Goal: Task Accomplishment & Management: Manage account settings

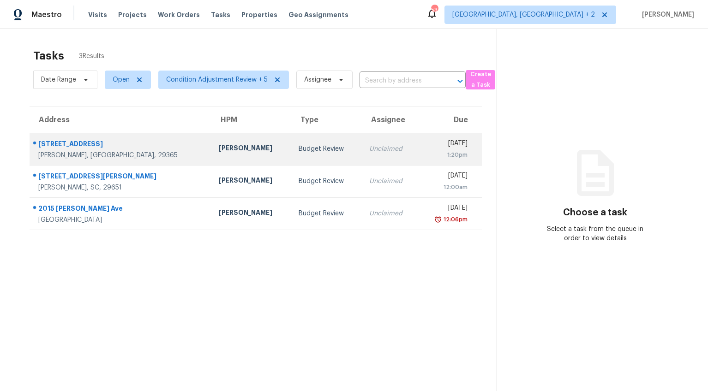
click at [85, 146] on div "[STREET_ADDRESS]" at bounding box center [121, 145] width 166 height 12
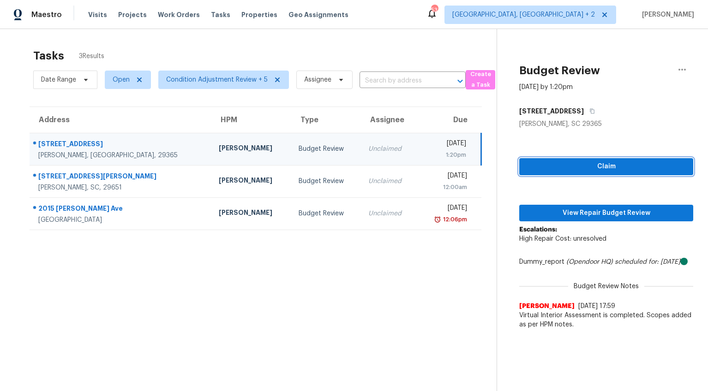
click at [593, 169] on span "Claim" at bounding box center [606, 167] width 159 height 12
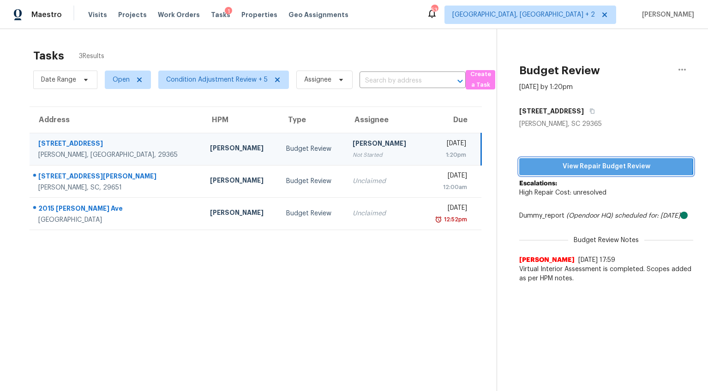
click at [588, 165] on span "View Repair Budget Review" at bounding box center [606, 167] width 159 height 12
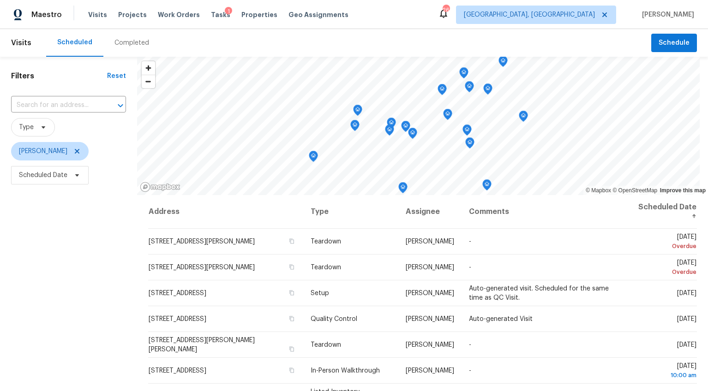
click at [125, 40] on div "Completed" at bounding box center [131, 42] width 35 height 9
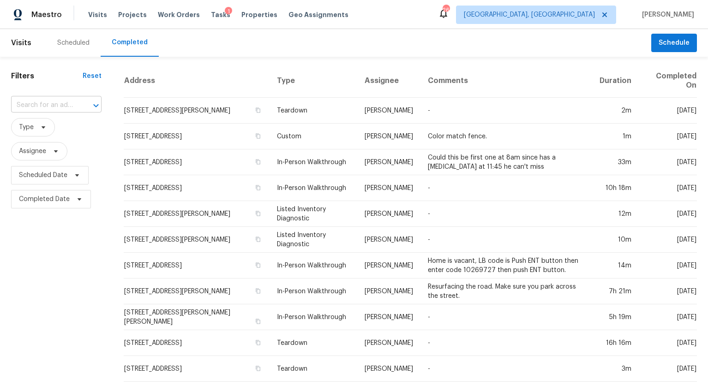
click at [36, 103] on input "text" at bounding box center [43, 105] width 65 height 14
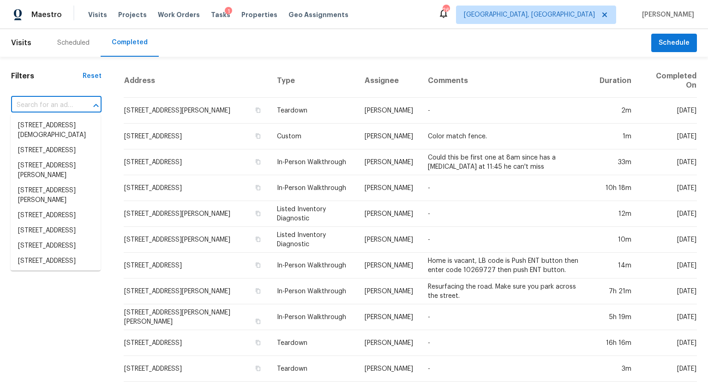
paste input "203 Heatherbrook Dr, Lyman, SC 29365"
type input "203 Heatherbrook Dr, Lyman, SC 29365"
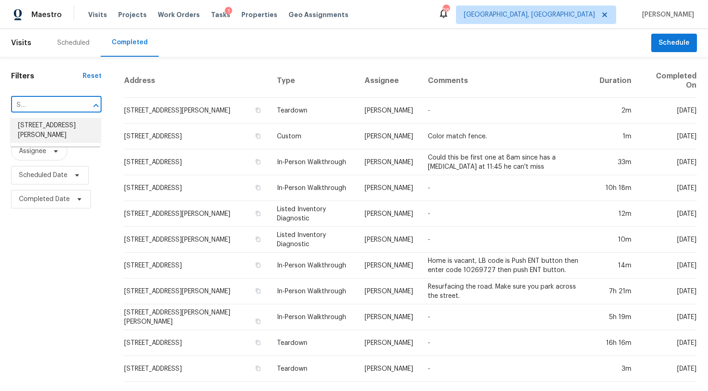
click at [38, 130] on li "203 Heatherbrook Dr, Lyman, SC 29365" at bounding box center [56, 130] width 90 height 25
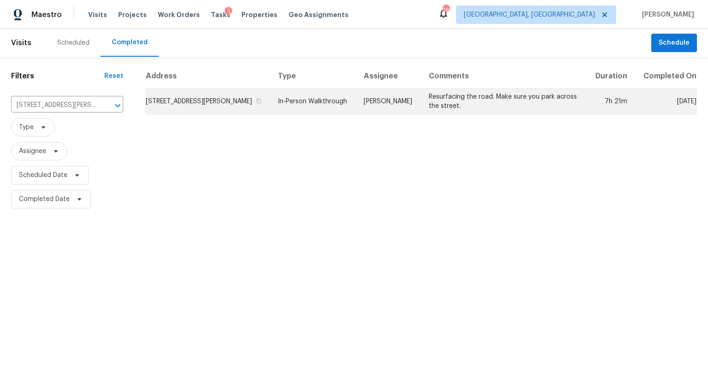
click at [193, 107] on td "203 Heatherbrook Dr, Lyman, SC 29365" at bounding box center [207, 102] width 125 height 26
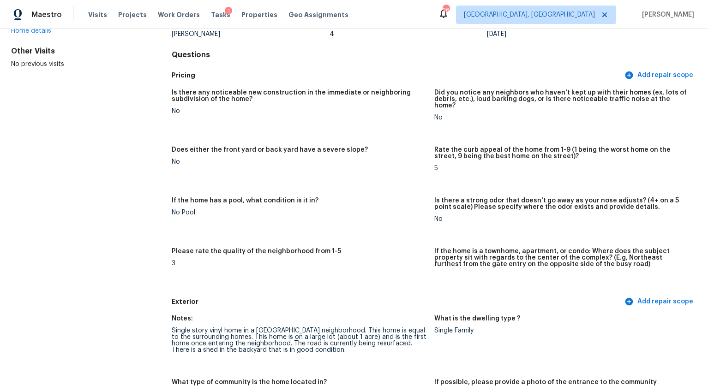
scroll to position [270, 0]
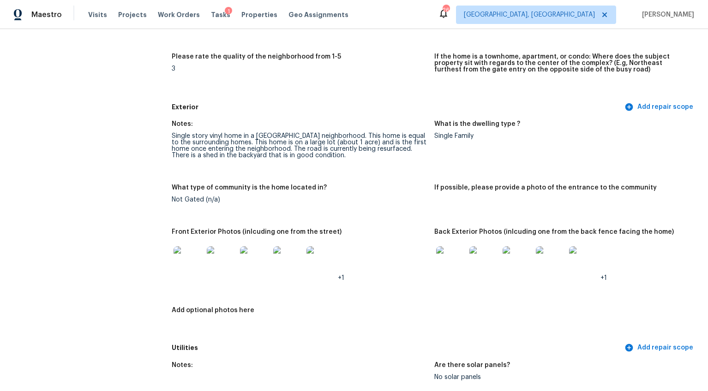
click at [183, 250] on img at bounding box center [189, 262] width 30 height 30
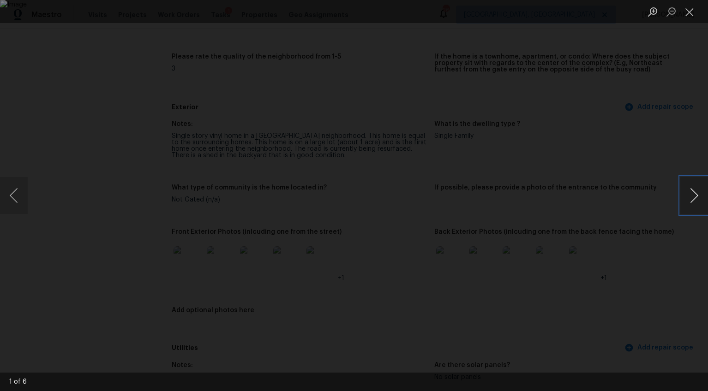
click at [694, 196] on button "Next image" at bounding box center [694, 195] width 28 height 37
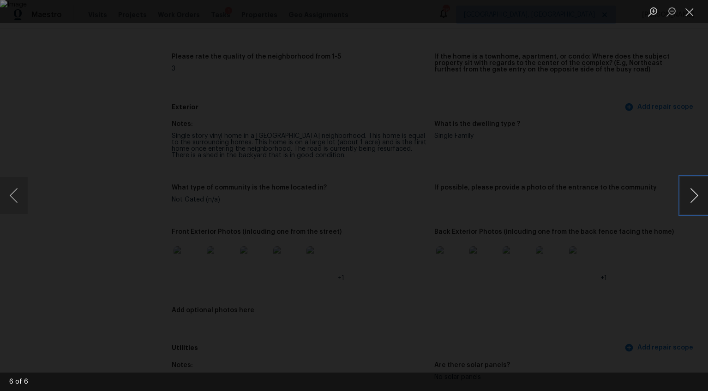
click at [694, 196] on button "Next image" at bounding box center [694, 195] width 28 height 37
click at [685, 252] on div "Lightbox" at bounding box center [354, 195] width 708 height 391
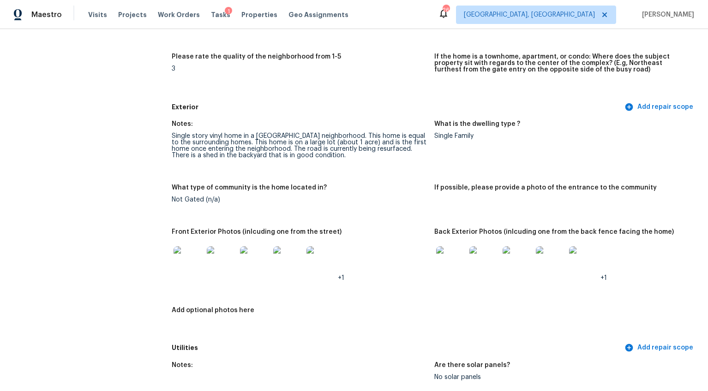
click at [449, 256] on img at bounding box center [451, 262] width 30 height 30
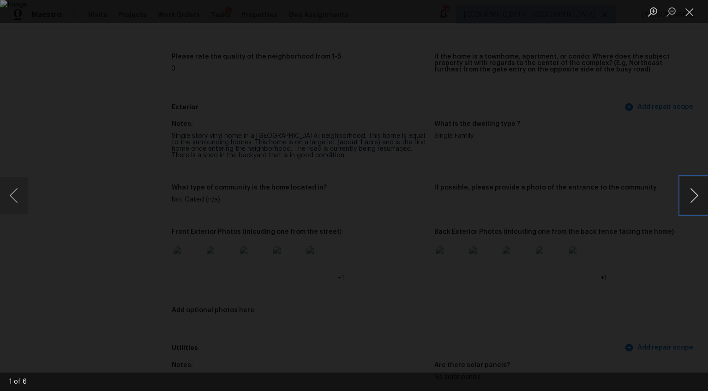
click at [700, 196] on button "Next image" at bounding box center [694, 195] width 28 height 37
click at [686, 186] on button "Next image" at bounding box center [694, 195] width 28 height 37
click at [685, 185] on button "Next image" at bounding box center [694, 195] width 28 height 37
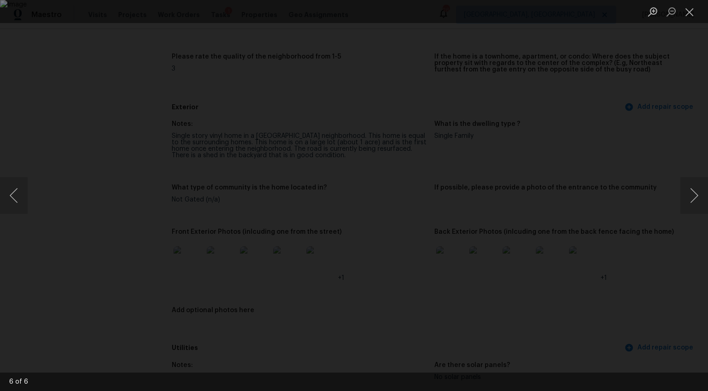
click at [653, 235] on div "Lightbox" at bounding box center [354, 195] width 708 height 391
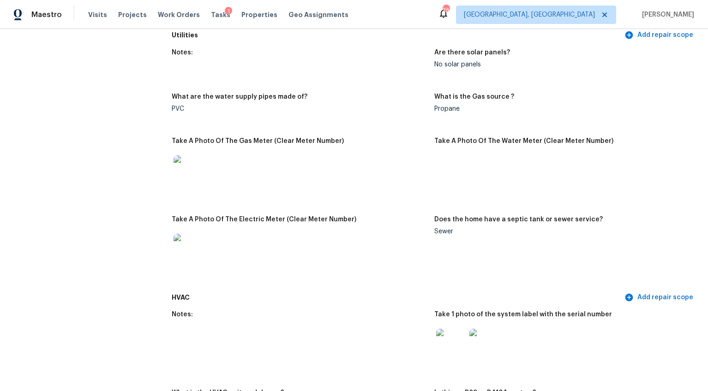
scroll to position [750, 0]
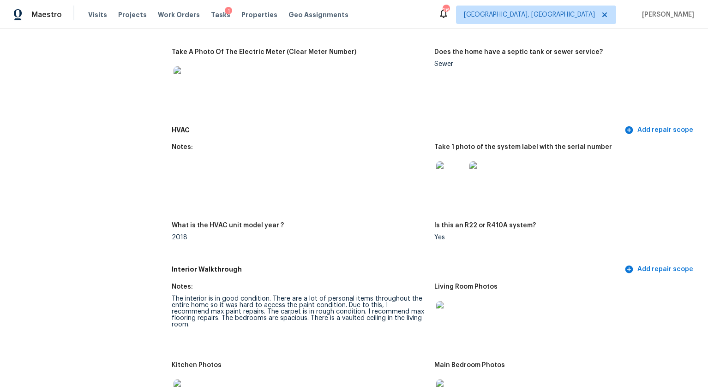
click at [441, 178] on img at bounding box center [451, 177] width 30 height 30
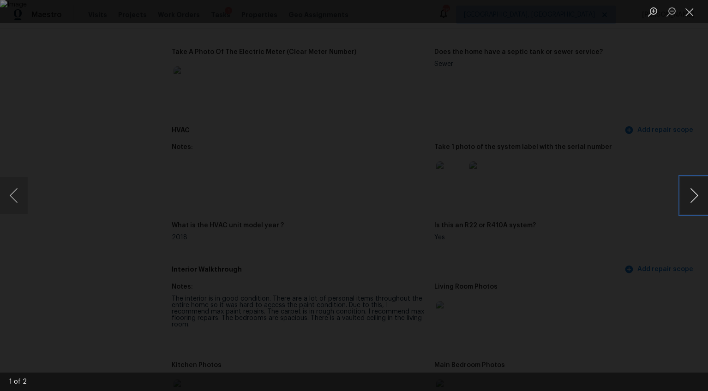
click at [696, 194] on button "Next image" at bounding box center [694, 195] width 28 height 37
click at [624, 253] on div "Lightbox" at bounding box center [354, 195] width 708 height 391
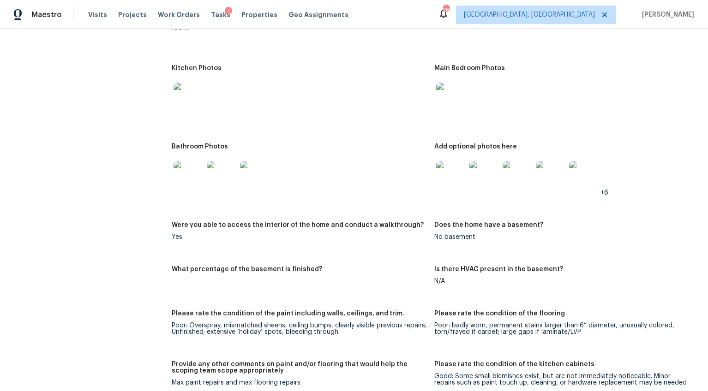
scroll to position [1061, 0]
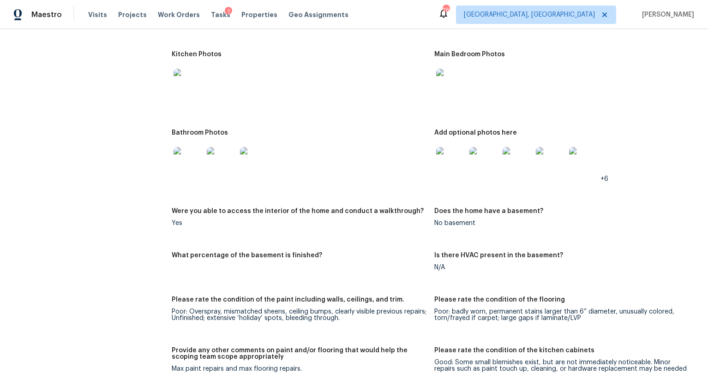
click at [183, 76] on img at bounding box center [189, 84] width 30 height 30
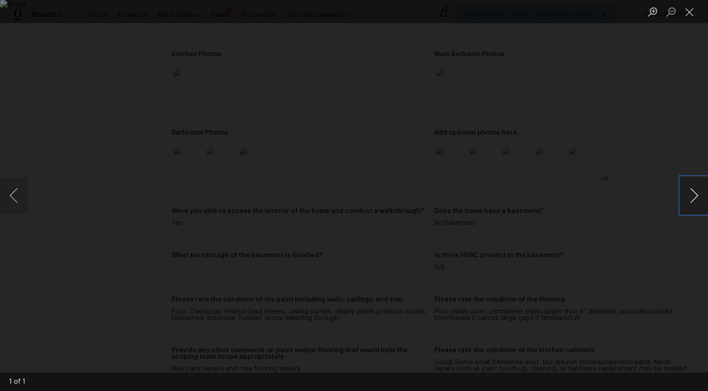
click at [694, 193] on button "Next image" at bounding box center [694, 195] width 28 height 37
click at [655, 230] on div "Lightbox" at bounding box center [354, 195] width 708 height 391
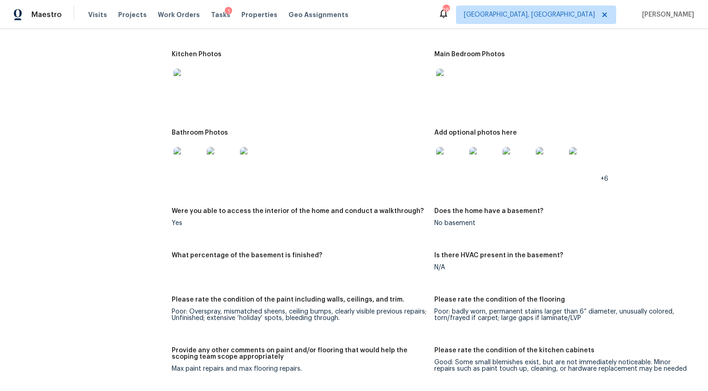
click at [441, 159] on img at bounding box center [451, 162] width 30 height 30
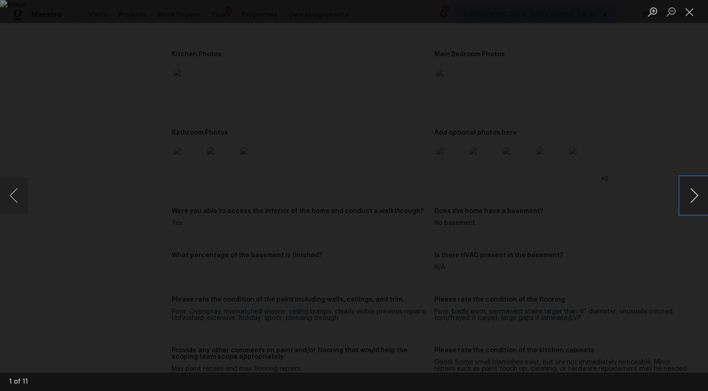
click at [696, 197] on button "Next image" at bounding box center [694, 195] width 28 height 37
click at [691, 193] on button "Next image" at bounding box center [694, 195] width 28 height 37
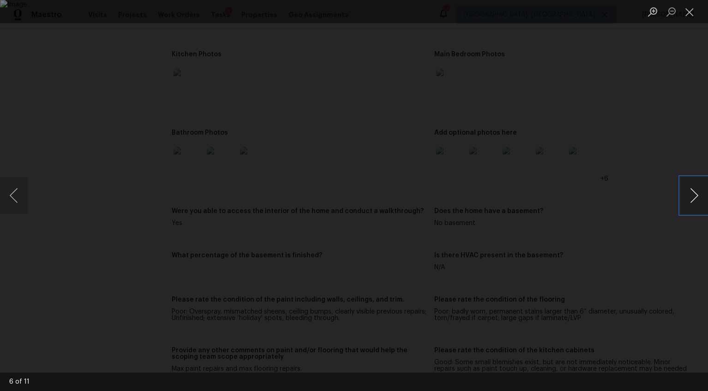
click at [691, 193] on button "Next image" at bounding box center [694, 195] width 28 height 37
click at [696, 196] on button "Next image" at bounding box center [694, 195] width 28 height 37
click at [693, 199] on button "Next image" at bounding box center [694, 195] width 28 height 37
click at [665, 253] on div "Lightbox" at bounding box center [354, 195] width 708 height 391
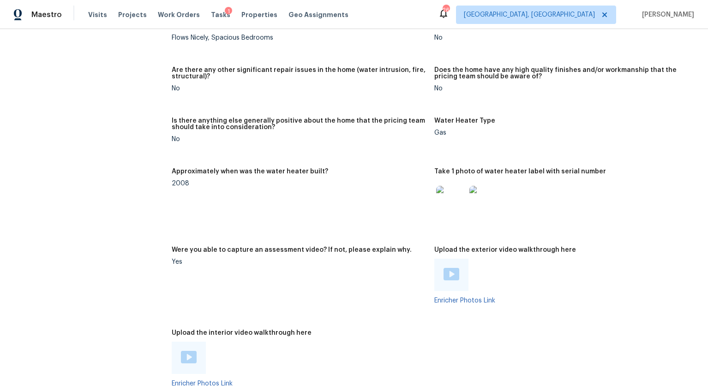
scroll to position [1487, 0]
click at [451, 269] on img at bounding box center [452, 275] width 16 height 12
click at [185, 355] on img at bounding box center [189, 358] width 16 height 12
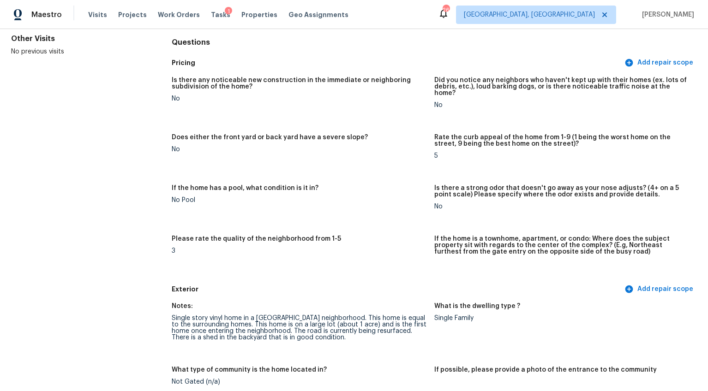
scroll to position [0, 0]
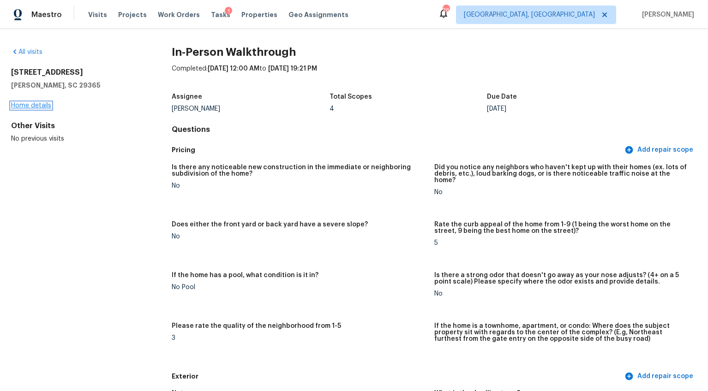
click at [39, 108] on link "Home details" at bounding box center [31, 105] width 40 height 6
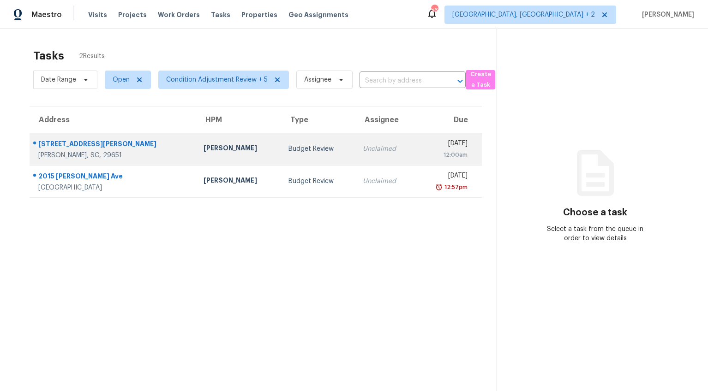
click at [96, 145] on div "190 Heatherwood Ln" at bounding box center [113, 145] width 150 height 12
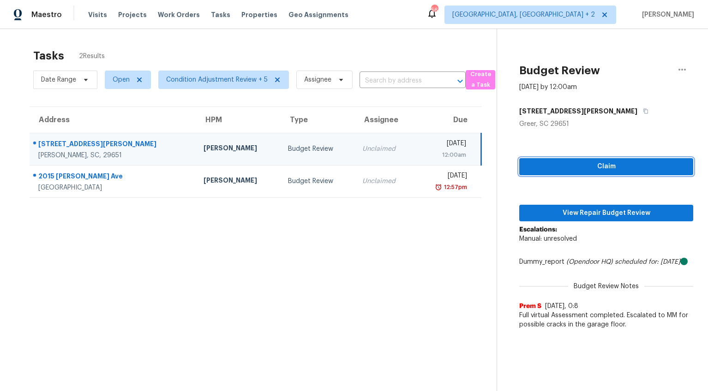
click at [585, 167] on span "Claim" at bounding box center [606, 167] width 159 height 12
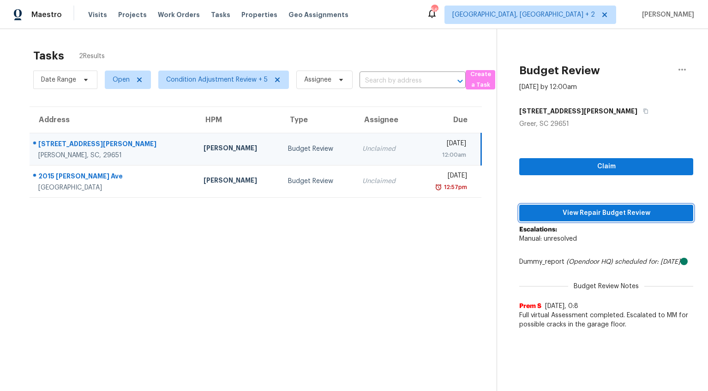
click at [591, 214] on span "View Repair Budget Review" at bounding box center [606, 214] width 159 height 12
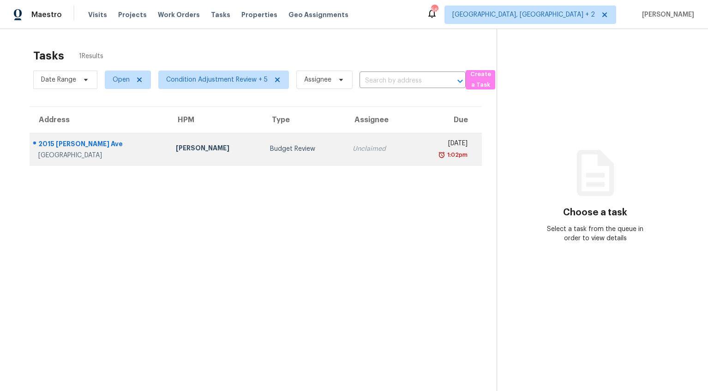
click at [196, 153] on div "[PERSON_NAME]" at bounding box center [215, 150] width 79 height 12
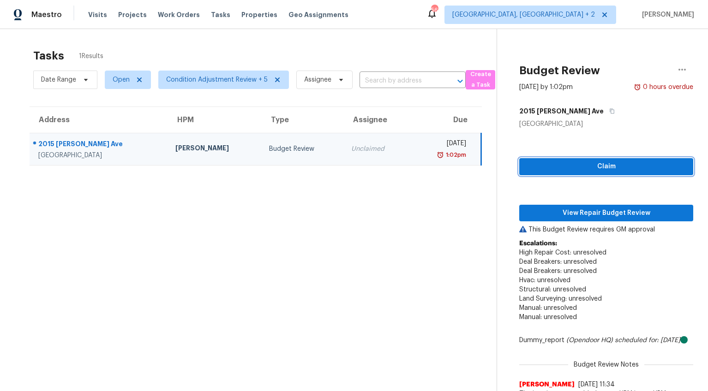
click at [602, 162] on span "Claim" at bounding box center [606, 167] width 159 height 12
click at [605, 239] on p "Escalations: High Repair Cost: unresolved Deal Breakers: unresolved Deal Breake…" at bounding box center [606, 285] width 174 height 92
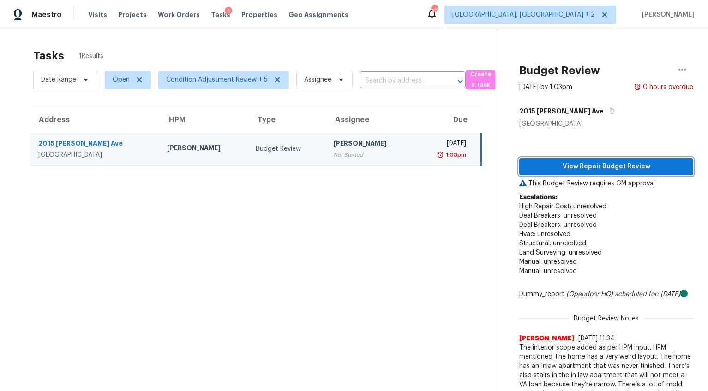
click at [599, 170] on span "View Repair Budget Review" at bounding box center [606, 167] width 159 height 12
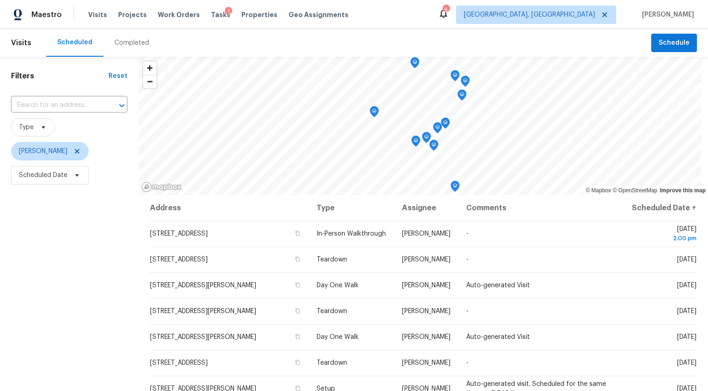
click at [133, 42] on div "Completed" at bounding box center [131, 42] width 35 height 9
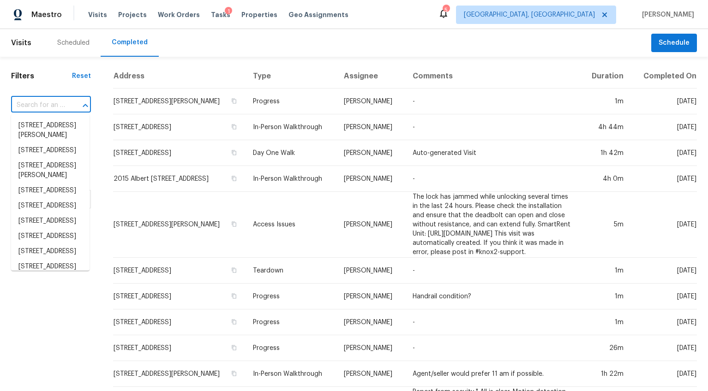
click at [44, 109] on input "text" at bounding box center [38, 105] width 54 height 14
paste input "2015 Albert [STREET_ADDRESS]"
type input "2015 Albert [STREET_ADDRESS]"
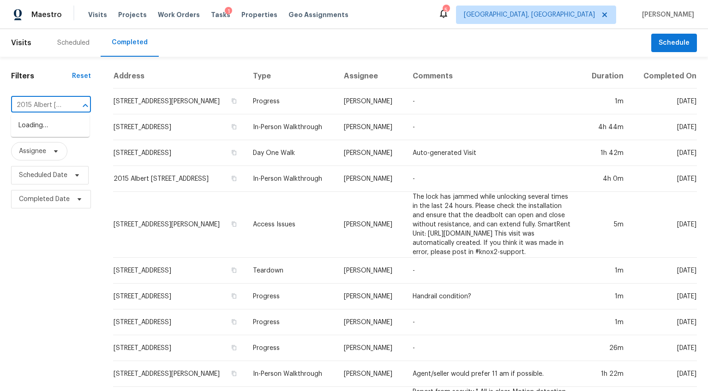
scroll to position [0, 102]
click at [39, 125] on li "2015 Albert [STREET_ADDRESS]" at bounding box center [50, 130] width 78 height 25
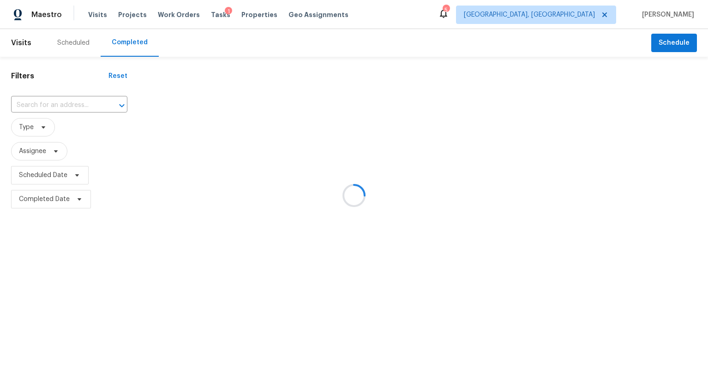
type input "2015 Albert [STREET_ADDRESS]"
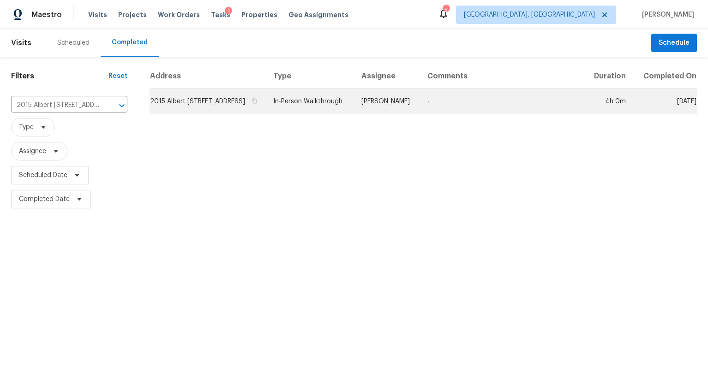
click at [241, 112] on td "2015 Albert [STREET_ADDRESS]" at bounding box center [208, 102] width 116 height 26
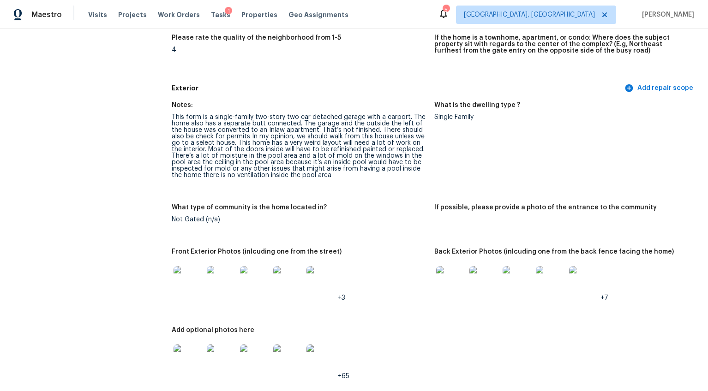
scroll to position [293, 0]
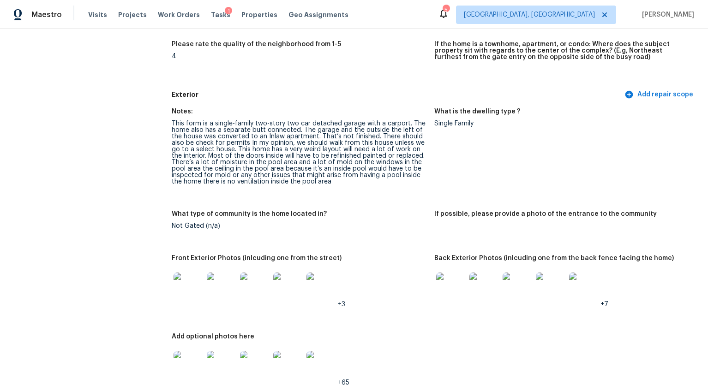
click at [196, 275] on img at bounding box center [189, 288] width 30 height 30
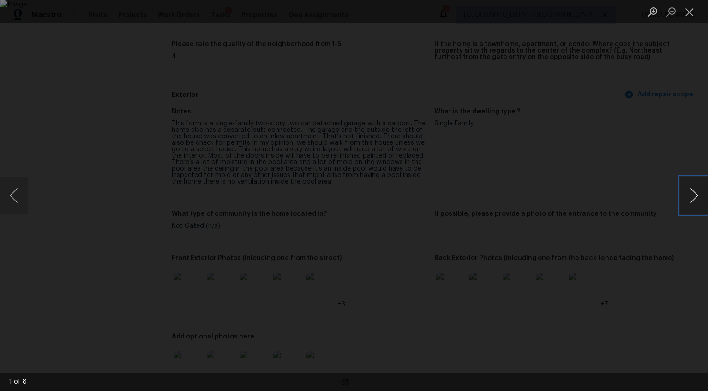
click at [695, 197] on button "Next image" at bounding box center [694, 195] width 28 height 37
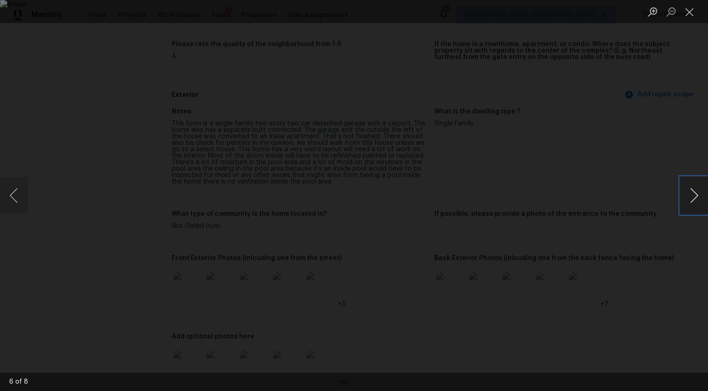
click at [695, 197] on button "Next image" at bounding box center [694, 195] width 28 height 37
click at [690, 207] on button "Next image" at bounding box center [694, 195] width 28 height 37
click at [648, 230] on div "Lightbox" at bounding box center [354, 195] width 708 height 391
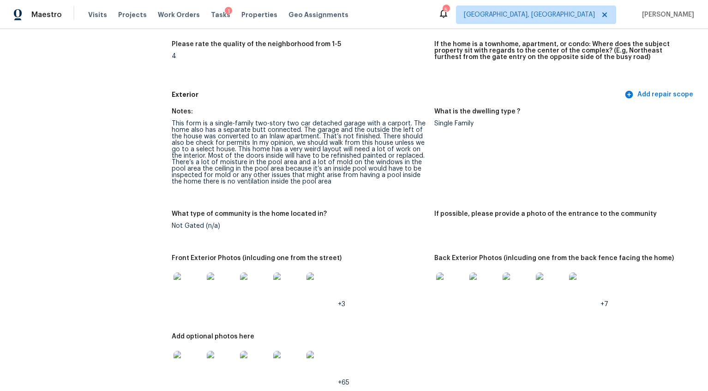
scroll to position [412, 0]
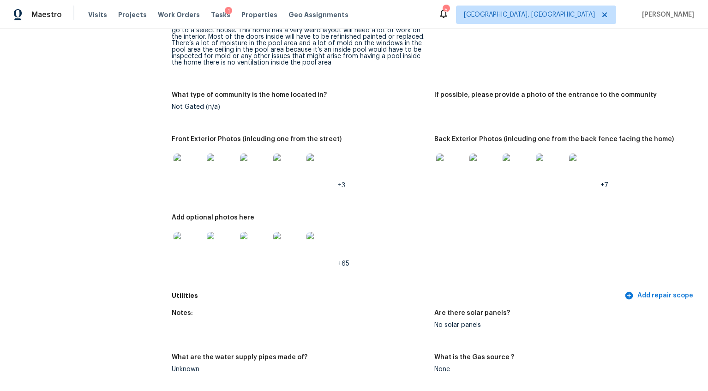
click at [447, 171] on img at bounding box center [451, 169] width 30 height 30
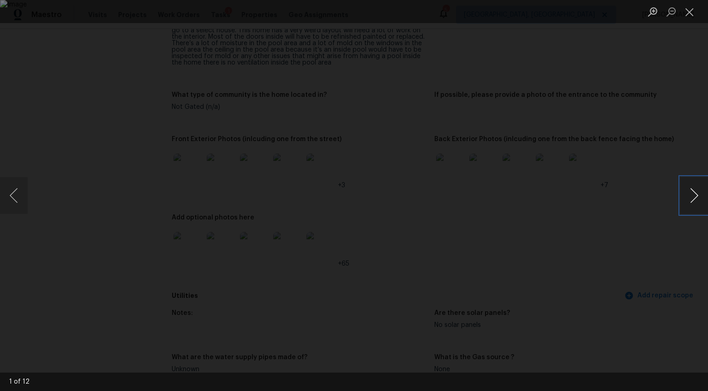
click at [693, 192] on button "Next image" at bounding box center [694, 195] width 28 height 37
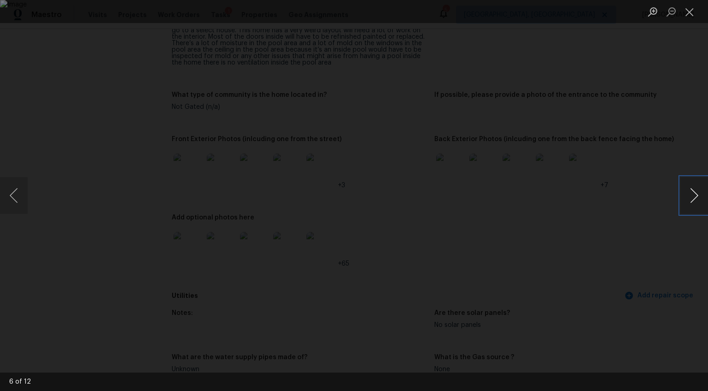
click at [693, 192] on button "Next image" at bounding box center [694, 195] width 28 height 37
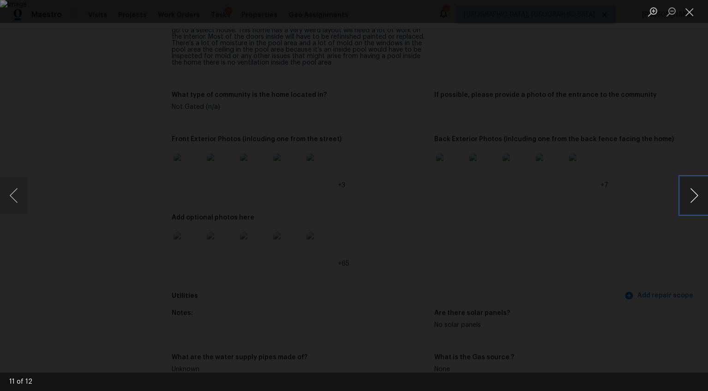
click at [693, 192] on button "Next image" at bounding box center [694, 195] width 28 height 37
click at [19, 204] on button "Previous image" at bounding box center [14, 195] width 28 height 37
click at [698, 304] on div "Lightbox" at bounding box center [354, 195] width 708 height 391
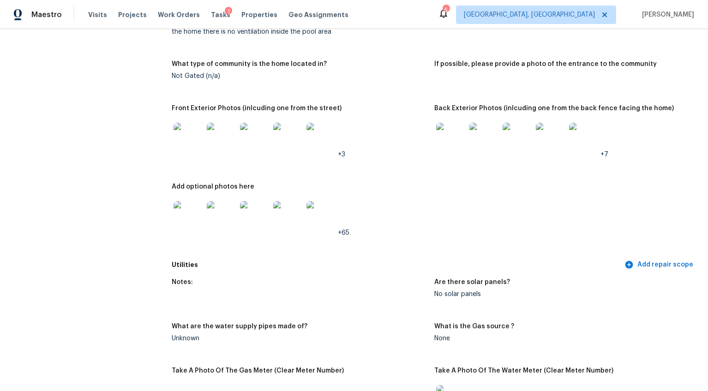
scroll to position [444, 0]
click at [190, 205] on img at bounding box center [189, 215] width 30 height 30
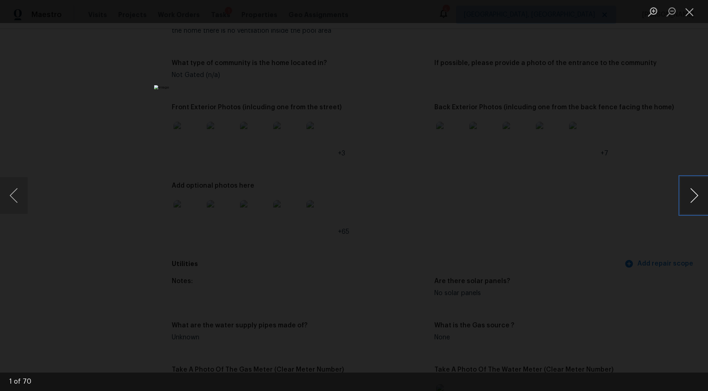
click at [691, 196] on button "Next image" at bounding box center [694, 195] width 28 height 37
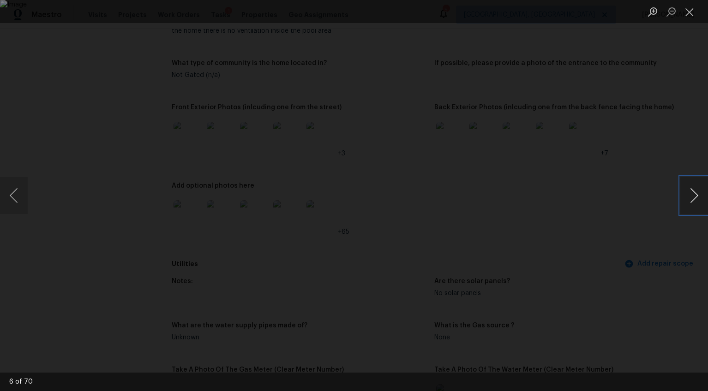
click at [691, 196] on button "Next image" at bounding box center [694, 195] width 28 height 37
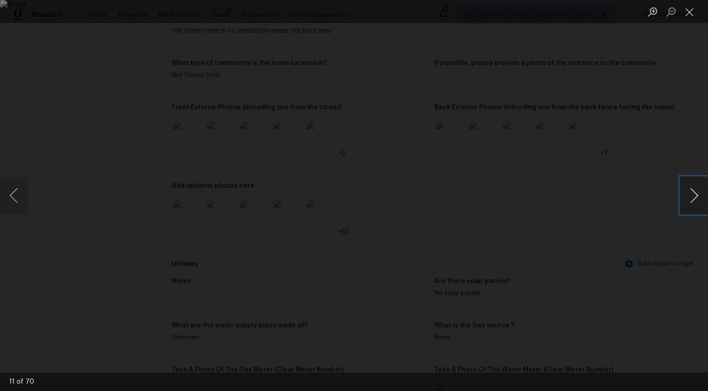
click at [691, 196] on button "Next image" at bounding box center [694, 195] width 28 height 37
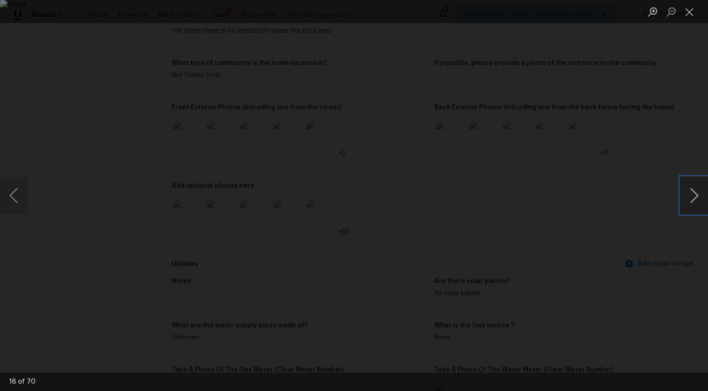
click at [691, 196] on button "Next image" at bounding box center [694, 195] width 28 height 37
click at [643, 250] on div "Lightbox" at bounding box center [354, 195] width 708 height 391
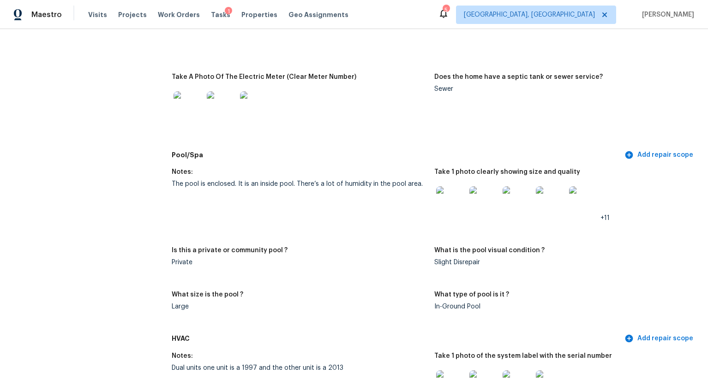
scroll to position [911, 0]
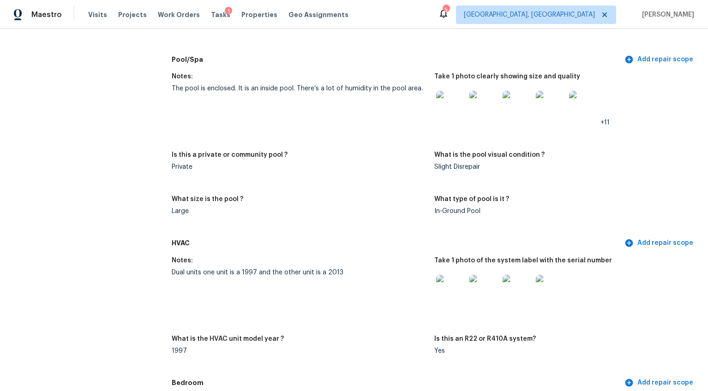
click at [446, 94] on img at bounding box center [451, 106] width 30 height 30
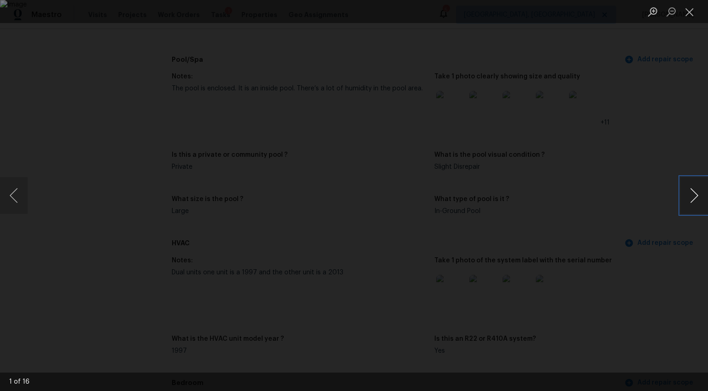
click at [703, 198] on button "Next image" at bounding box center [694, 195] width 28 height 37
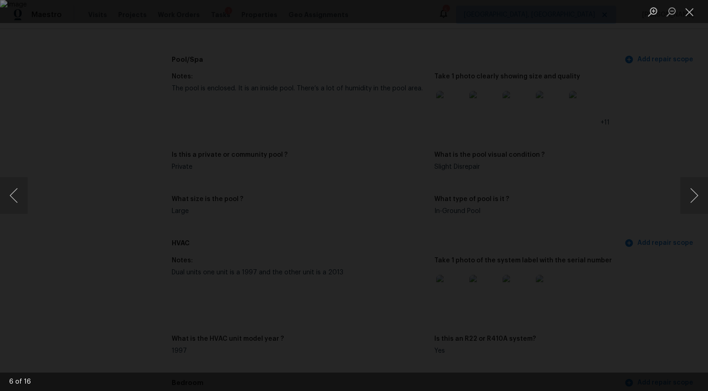
click at [652, 259] on div "Lightbox" at bounding box center [354, 195] width 708 height 391
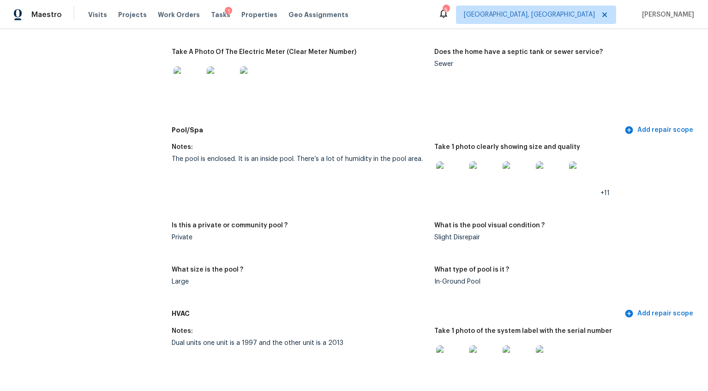
scroll to position [847, 0]
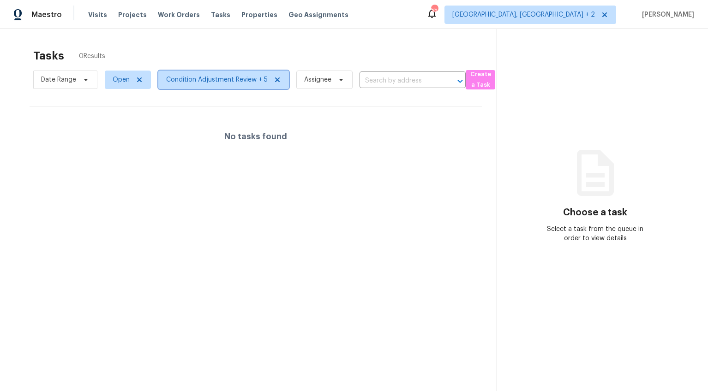
click at [205, 80] on span "Condition Adjustment Review + 5" at bounding box center [217, 79] width 102 height 9
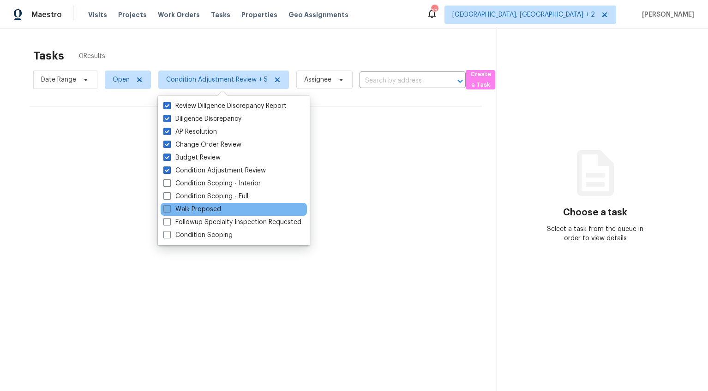
click at [168, 213] on label "Walk Proposed" at bounding box center [192, 209] width 58 height 9
click at [168, 211] on input "Walk Proposed" at bounding box center [166, 208] width 6 height 6
checkbox input "true"
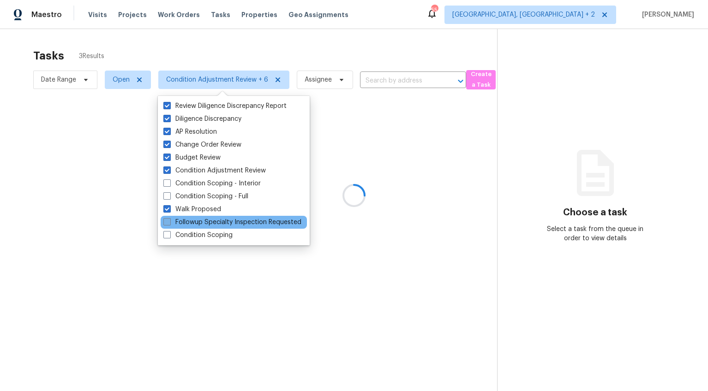
click at [167, 223] on span at bounding box center [166, 221] width 7 height 7
click at [167, 223] on input "Followup Specialty Inspection Requested" at bounding box center [166, 221] width 6 height 6
checkbox input "true"
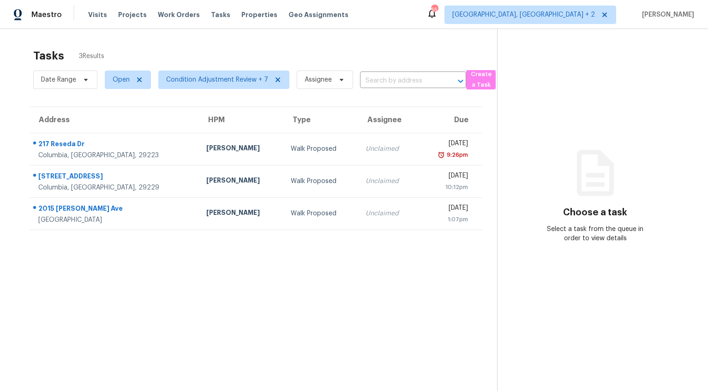
click at [12, 211] on div "Tasks 3 Results Date Range Open Condition Adjustment Review + 7 Assignee ​ Crea…" at bounding box center [354, 224] width 708 height 391
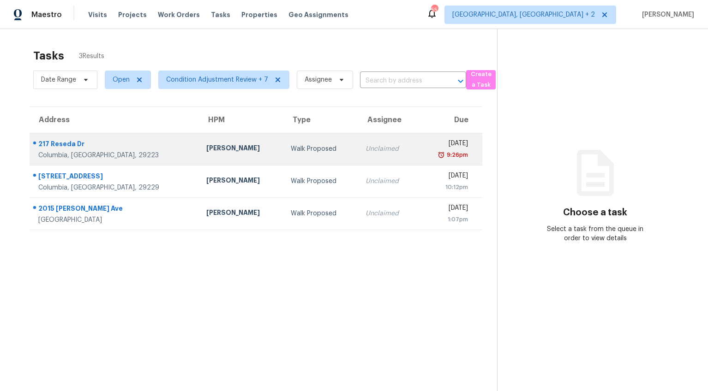
click at [291, 149] on div "Walk Proposed" at bounding box center [321, 148] width 60 height 9
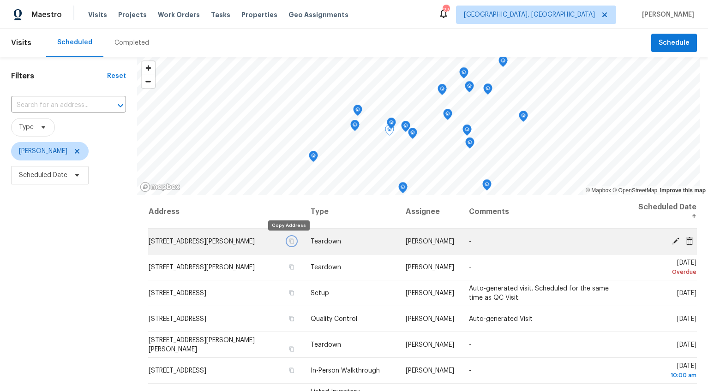
click at [289, 242] on icon "button" at bounding box center [292, 242] width 6 height 6
click at [672, 241] on icon at bounding box center [675, 240] width 7 height 7
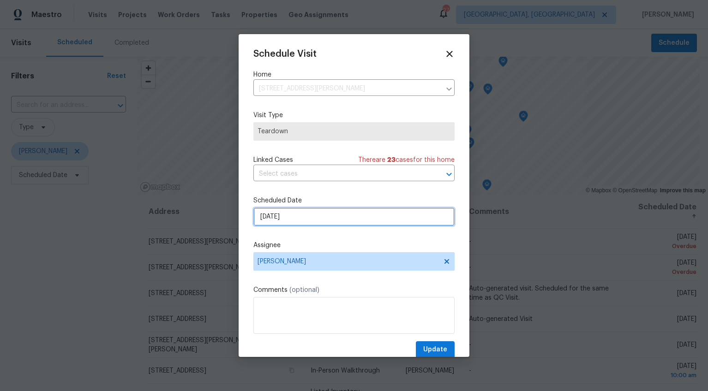
click at [270, 215] on input "8/27/2025" at bounding box center [353, 217] width 201 height 18
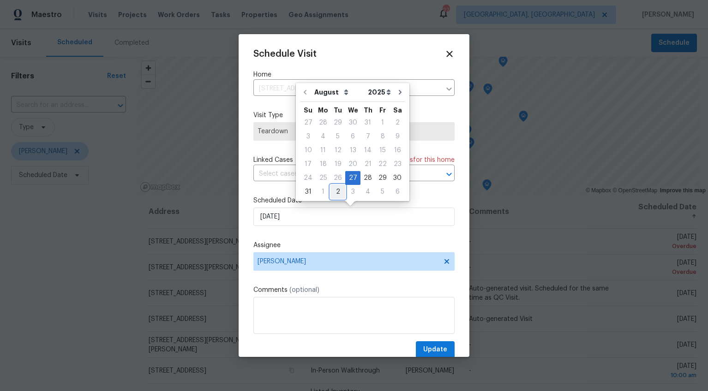
click at [337, 189] on div "2" at bounding box center [338, 192] width 15 height 13
type input "9/2/2025"
select select "8"
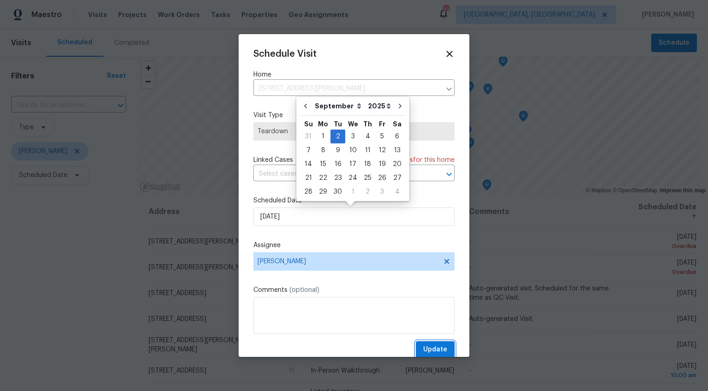
click at [433, 347] on span "Update" at bounding box center [435, 350] width 24 height 12
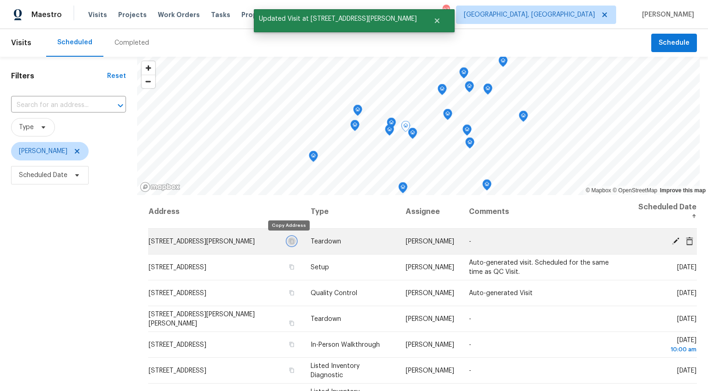
click at [290, 242] on icon "button" at bounding box center [291, 241] width 5 height 5
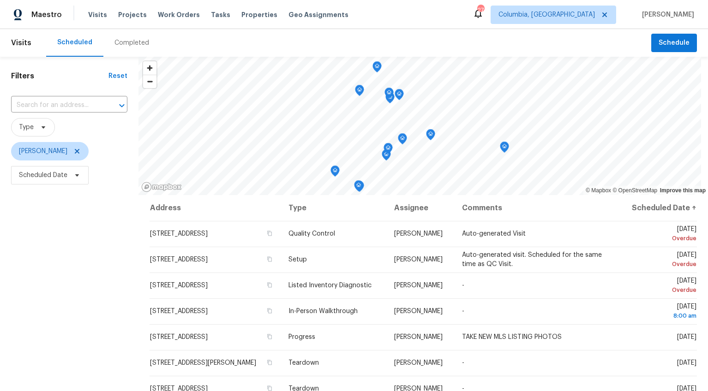
click at [124, 42] on div "Completed" at bounding box center [131, 42] width 35 height 9
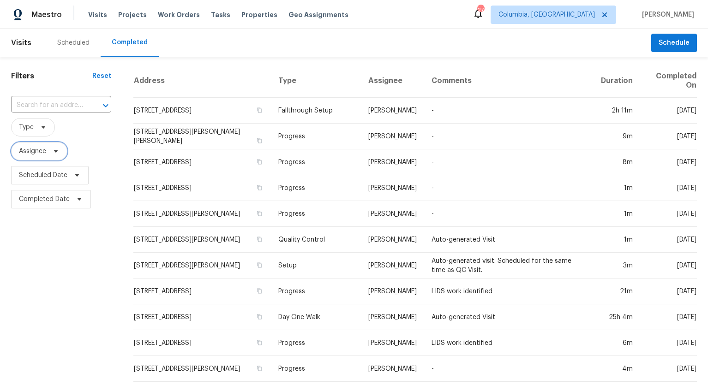
click at [45, 155] on span "Assignee" at bounding box center [32, 151] width 27 height 9
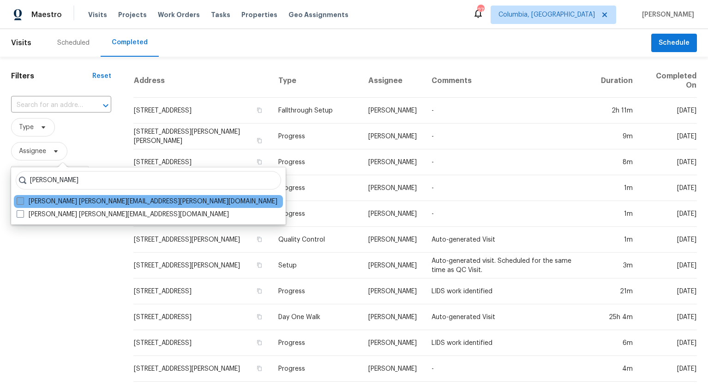
type input "[PERSON_NAME]"
click at [20, 204] on span at bounding box center [20, 201] width 7 height 7
click at [20, 203] on input "[PERSON_NAME] [PERSON_NAME][EMAIL_ADDRESS][PERSON_NAME][DOMAIN_NAME]" at bounding box center [20, 200] width 6 height 6
checkbox input "true"
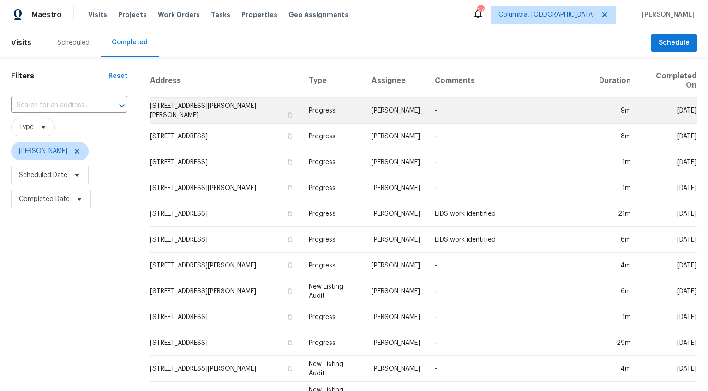
click at [177, 98] on td "[STREET_ADDRESS][PERSON_NAME][PERSON_NAME]" at bounding box center [226, 111] width 152 height 26
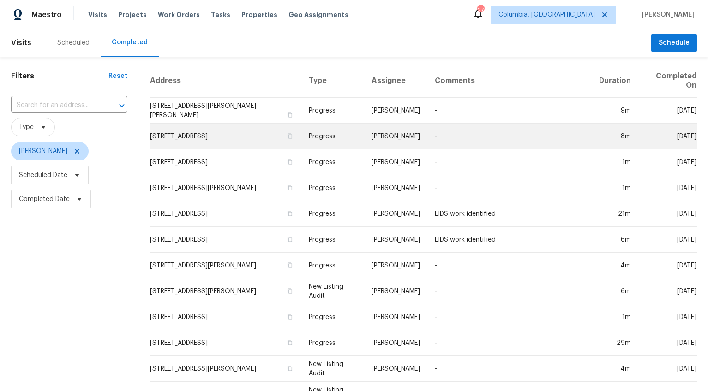
click at [180, 128] on td "[STREET_ADDRESS]" at bounding box center [226, 137] width 152 height 26
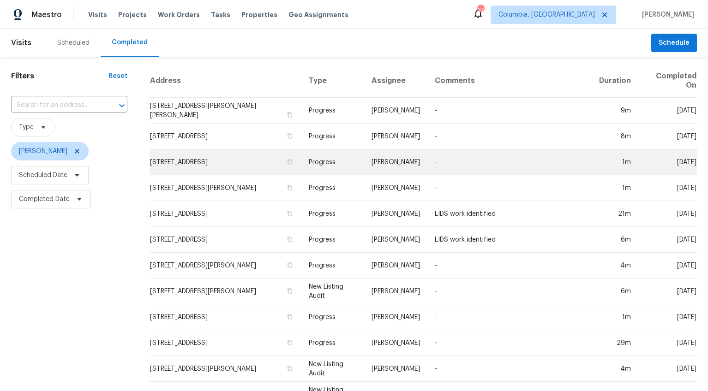
click at [182, 160] on td "[STREET_ADDRESS]" at bounding box center [226, 163] width 152 height 26
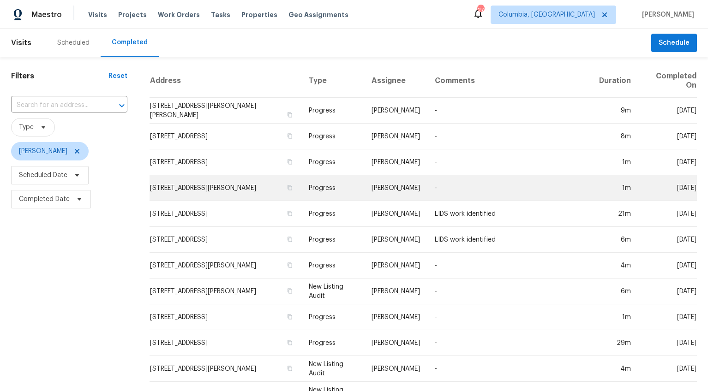
click at [180, 184] on td "[STREET_ADDRESS][PERSON_NAME]" at bounding box center [226, 188] width 152 height 26
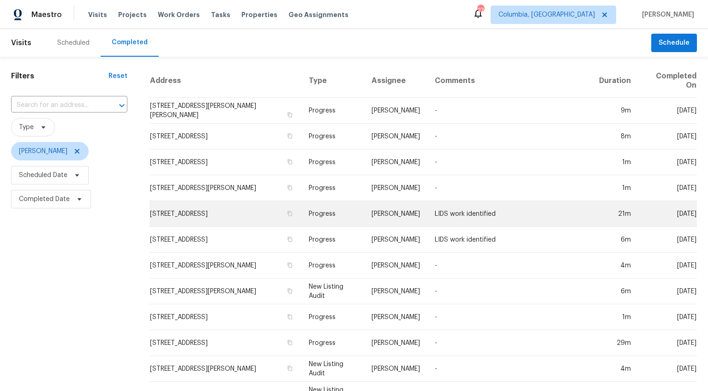
click at [186, 210] on td "[STREET_ADDRESS]" at bounding box center [226, 214] width 152 height 26
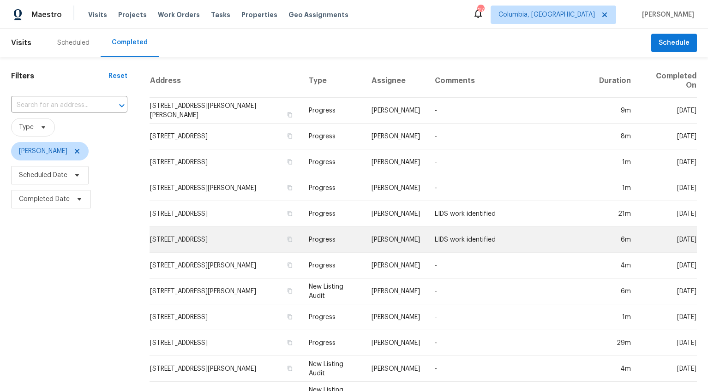
click at [187, 232] on td "[STREET_ADDRESS]" at bounding box center [226, 240] width 152 height 26
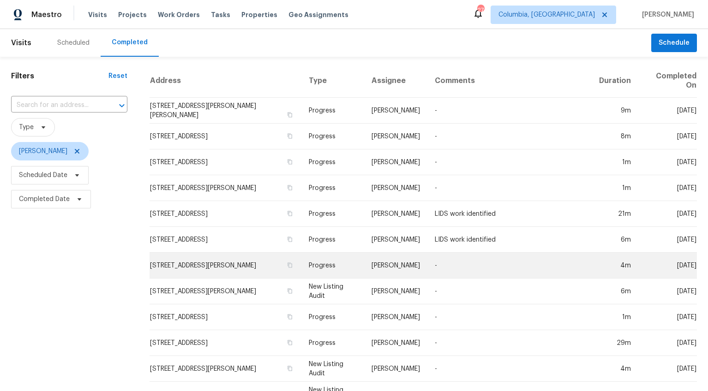
click at [185, 253] on td "[STREET_ADDRESS][PERSON_NAME]" at bounding box center [226, 266] width 152 height 26
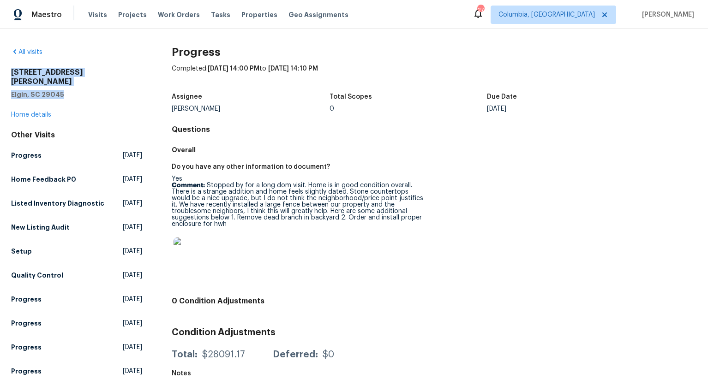
drag, startPoint x: 11, startPoint y: 71, endPoint x: 77, endPoint y: 86, distance: 68.2
click at [77, 86] on div "[STREET_ADDRESS][PERSON_NAME][PERSON_NAME]" at bounding box center [76, 83] width 131 height 31
copy div "[STREET_ADDRESS][PERSON_NAME][PERSON_NAME]"
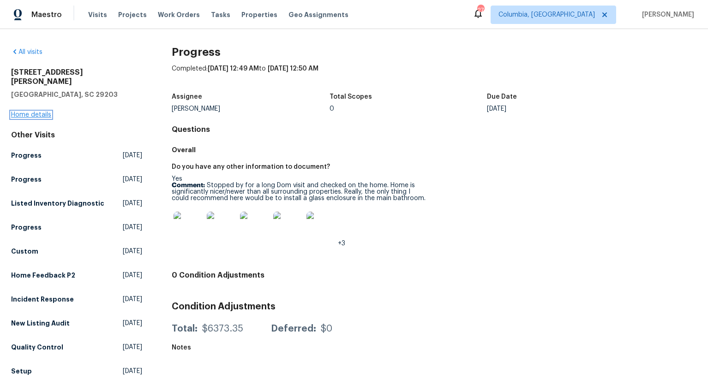
click at [26, 112] on link "Home details" at bounding box center [31, 115] width 40 height 6
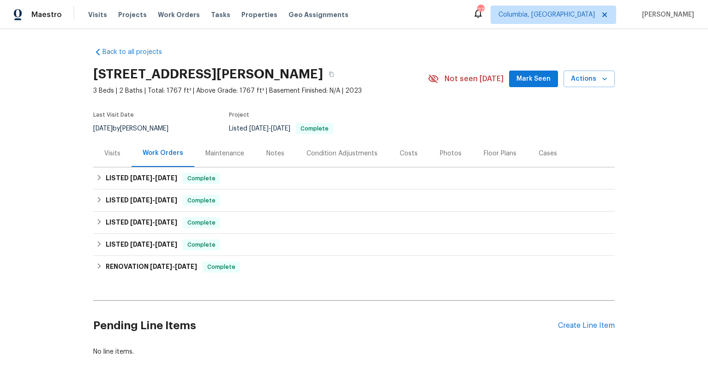
click at [116, 161] on div "Visits" at bounding box center [112, 153] width 38 height 27
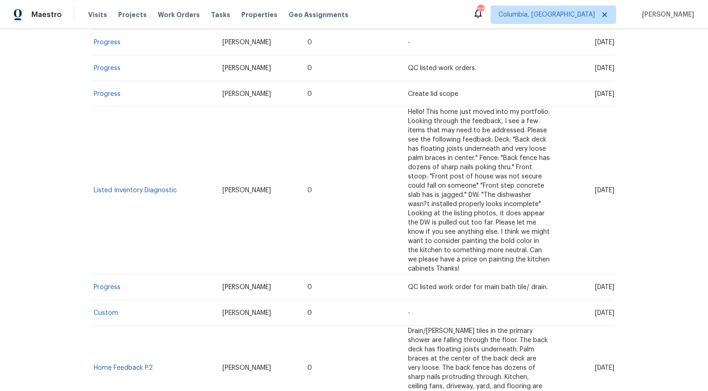
scroll to position [205, 0]
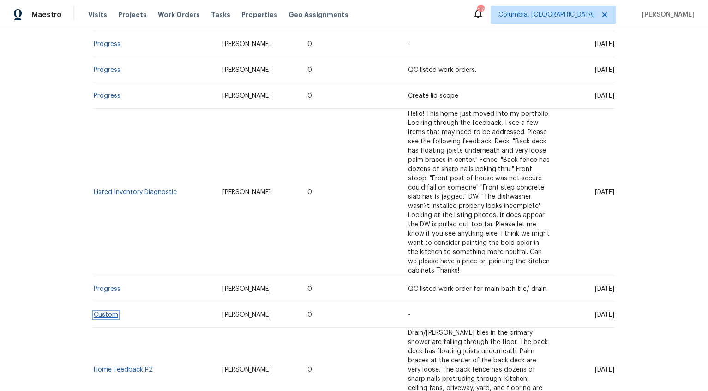
click at [111, 315] on link "Custom" at bounding box center [106, 315] width 24 height 6
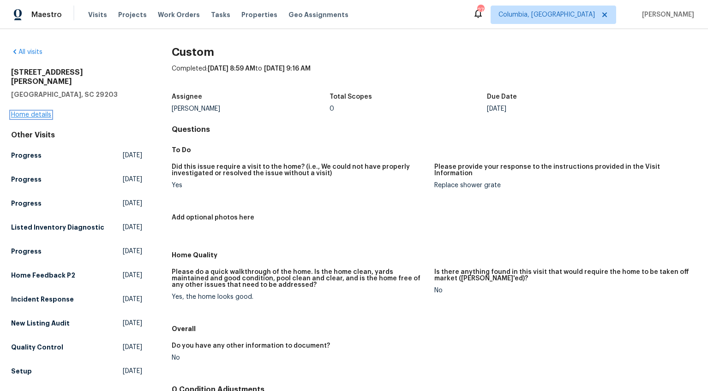
click at [30, 112] on link "Home details" at bounding box center [31, 115] width 40 height 6
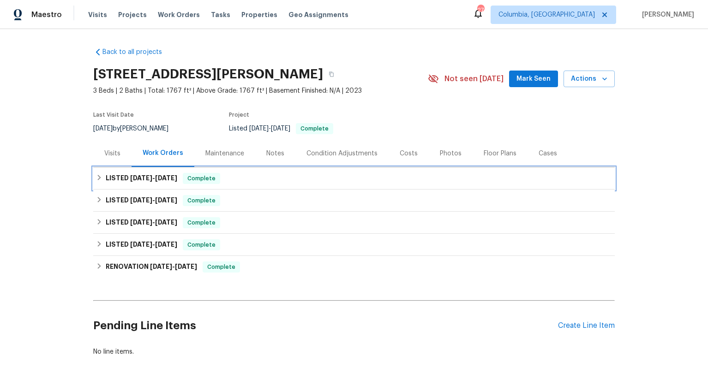
click at [123, 173] on h6 "LISTED 8/1/25 - 8/8/25" at bounding box center [142, 178] width 72 height 11
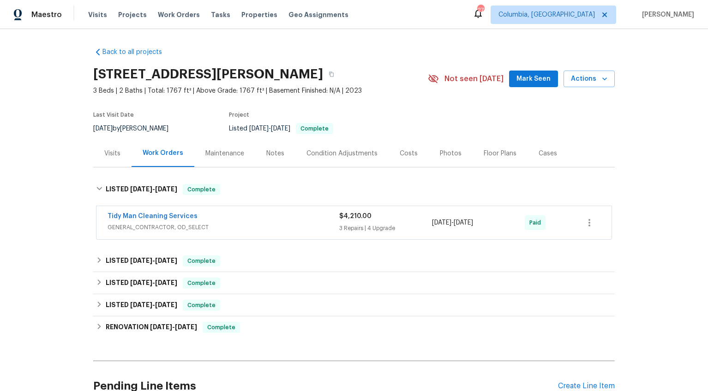
click at [247, 222] on div "Tidy Man Cleaning Services" at bounding box center [224, 217] width 232 height 11
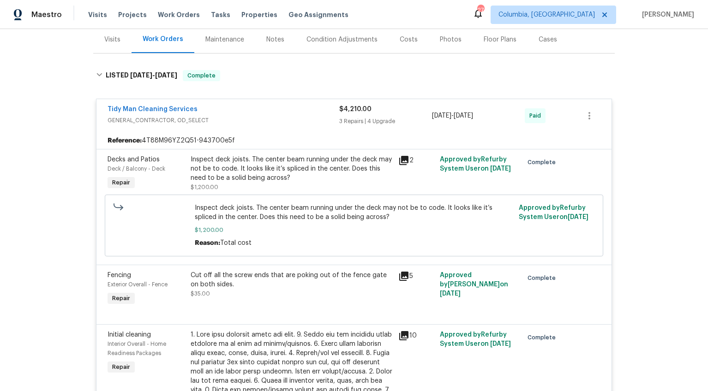
scroll to position [80, 0]
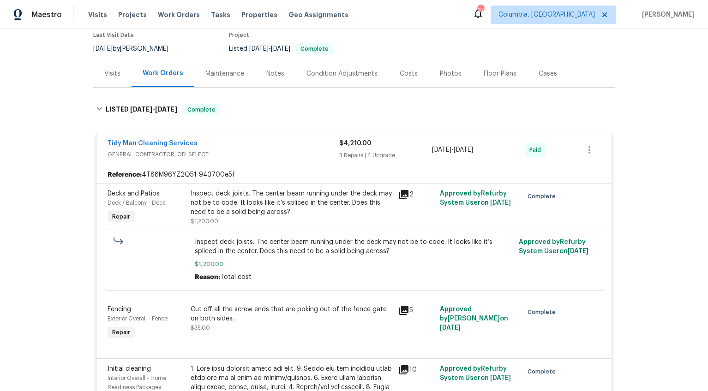
click at [214, 146] on div "Tidy Man Cleaning Services" at bounding box center [224, 144] width 232 height 11
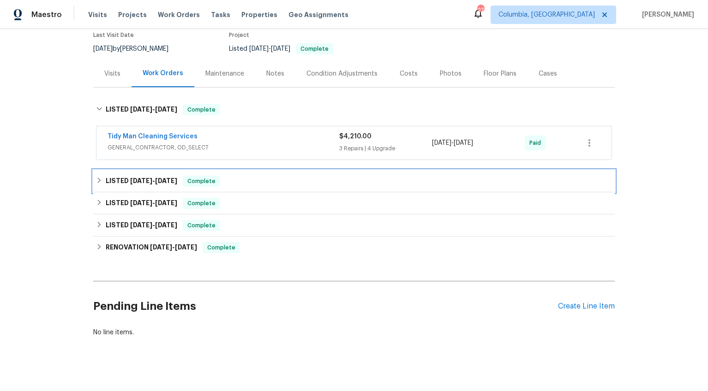
click at [236, 186] on div "LISTED 6/18/25 - 6/30/25 Complete" at bounding box center [354, 181] width 516 height 11
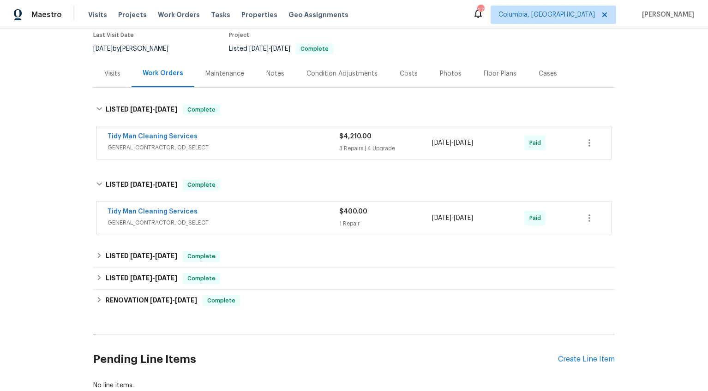
click at [263, 223] on span "GENERAL_CONTRACTOR, OD_SELECT" at bounding box center [224, 222] width 232 height 9
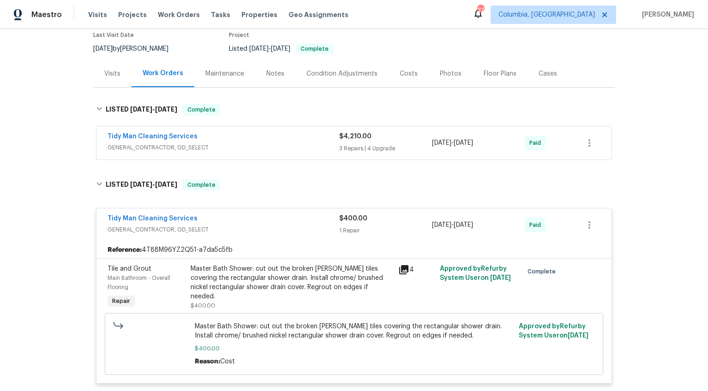
click at [403, 269] on icon at bounding box center [403, 269] width 9 height 9
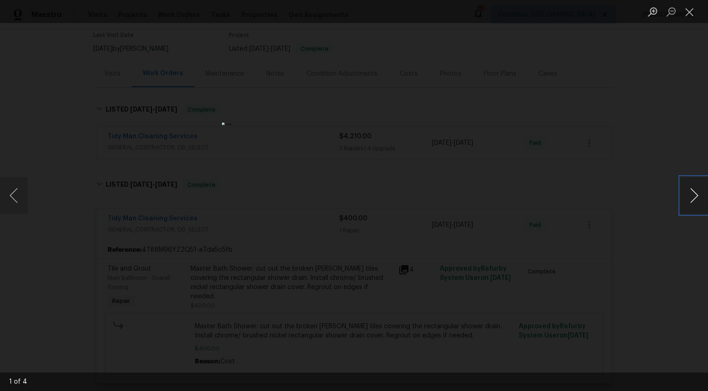
click at [694, 197] on button "Next image" at bounding box center [694, 195] width 28 height 37
click at [654, 267] on div "Lightbox" at bounding box center [354, 195] width 708 height 391
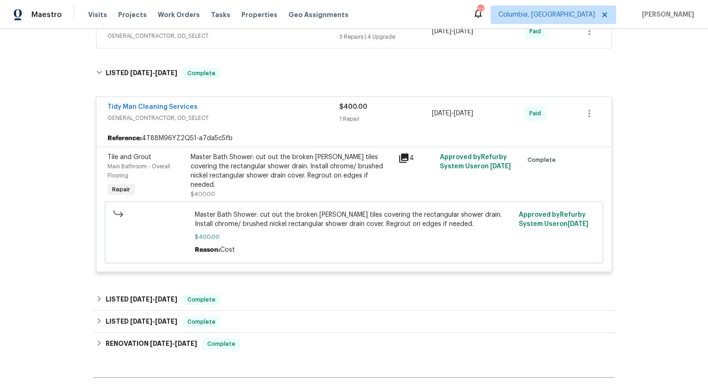
scroll to position [189, 0]
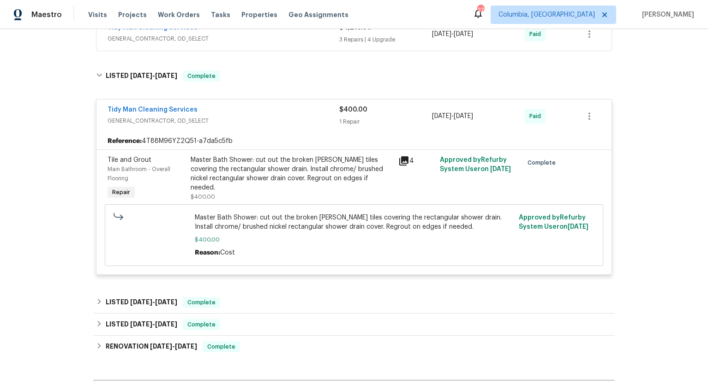
click at [308, 129] on div "Tidy Man Cleaning Services GENERAL_CONTRACTOR, OD_SELECT $400.00 1 Repair 6/18/…" at bounding box center [353, 116] width 515 height 33
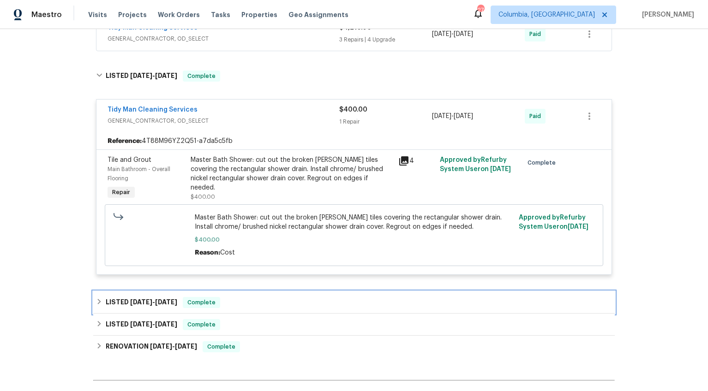
click at [169, 307] on h6 "LISTED 3/6/25 - 3/10/25" at bounding box center [142, 302] width 72 height 11
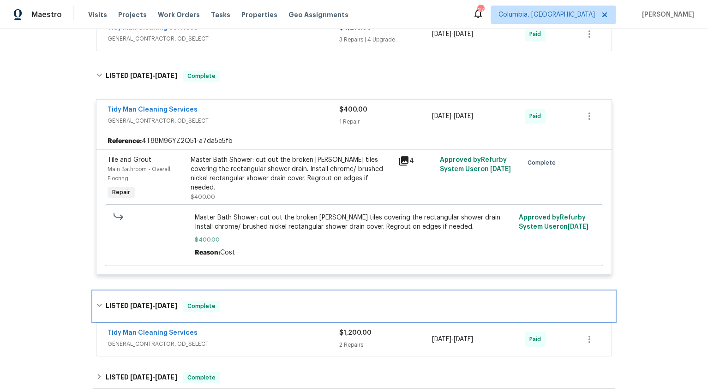
scroll to position [352, 0]
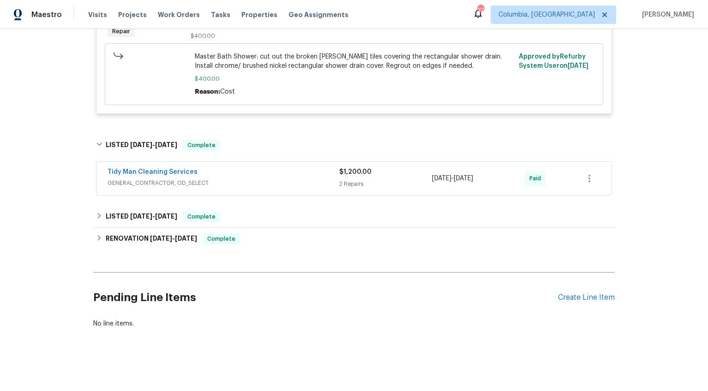
click at [239, 179] on span "GENERAL_CONTRACTOR, OD_SELECT" at bounding box center [224, 183] width 232 height 9
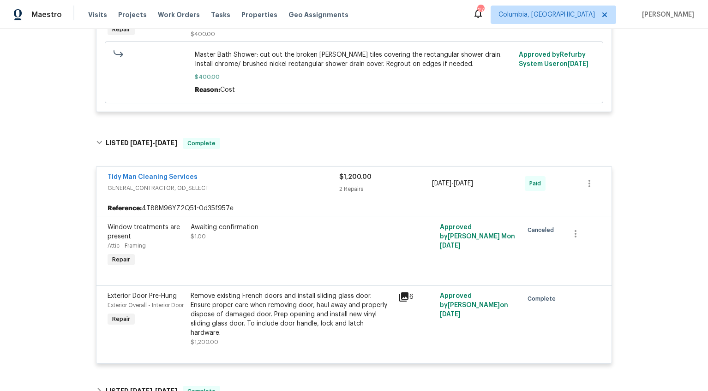
click at [239, 182] on div "Tidy Man Cleaning Services" at bounding box center [224, 178] width 232 height 11
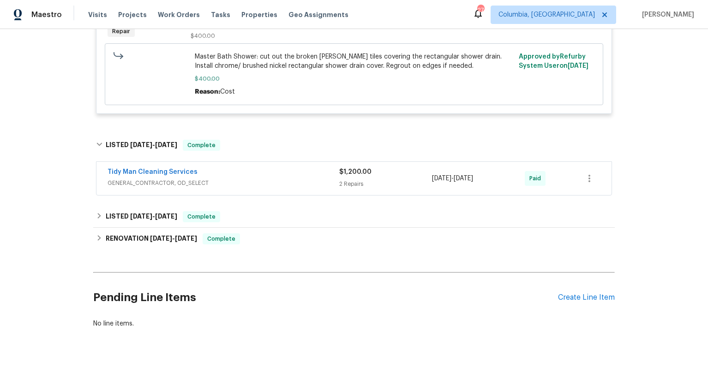
scroll to position [71, 0]
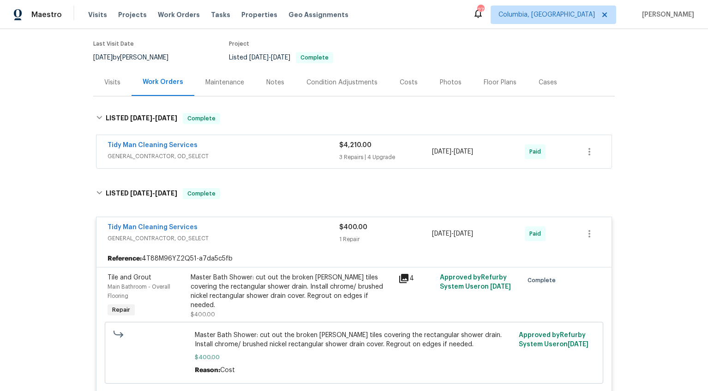
click at [242, 241] on span "GENERAL_CONTRACTOR, OD_SELECT" at bounding box center [224, 238] width 232 height 9
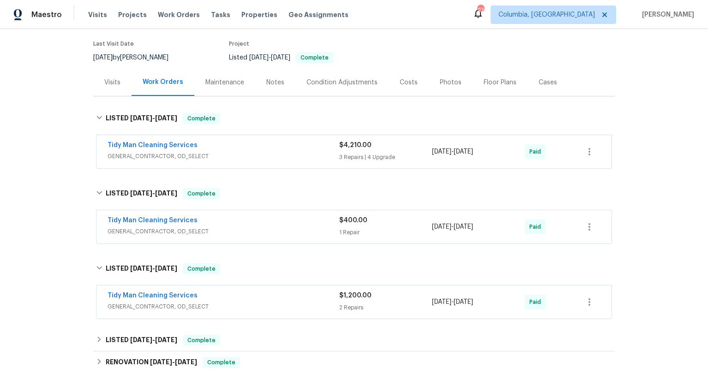
scroll to position [0, 0]
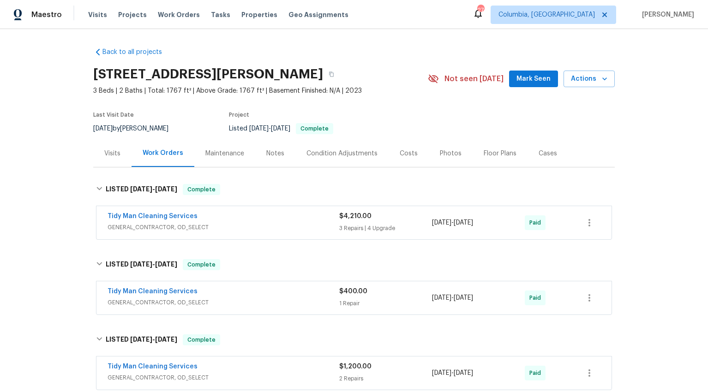
click at [108, 159] on div "Visits" at bounding box center [112, 153] width 38 height 27
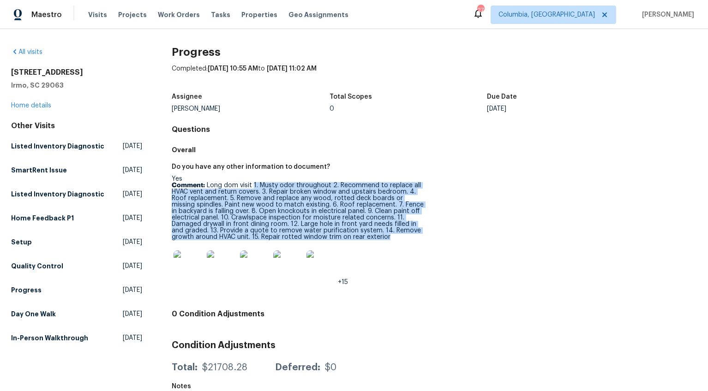
drag, startPoint x: 252, startPoint y: 186, endPoint x: 388, endPoint y: 240, distance: 146.9
click at [388, 240] on p "Comment: Long dom visit 1. Musty odor throughout 2. Recommend to replace all HV…" at bounding box center [299, 211] width 255 height 58
copy p "1. Musty odor throughout 2. Recommend to replace all HVAC vent and return cover…"
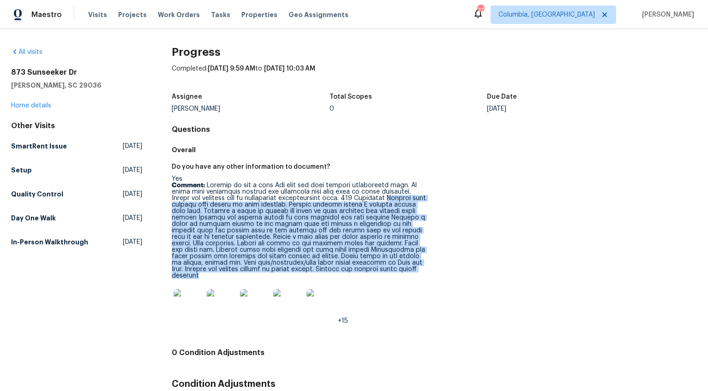
drag, startPoint x: 381, startPoint y: 199, endPoint x: 413, endPoint y: 273, distance: 80.7
click at [413, 273] on p "Comment:" at bounding box center [299, 230] width 255 height 97
copy p "Install four missing vent covers on rear exterior. Install missing siding J cha…"
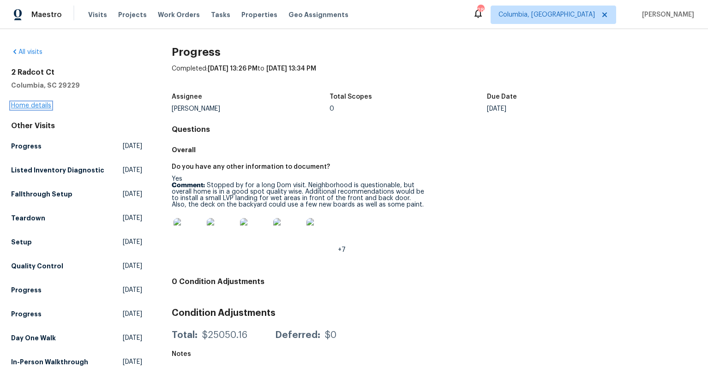
click at [37, 104] on link "Home details" at bounding box center [31, 105] width 40 height 6
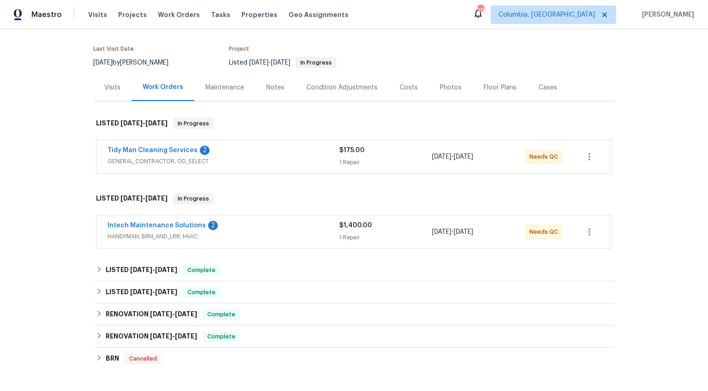
scroll to position [96, 0]
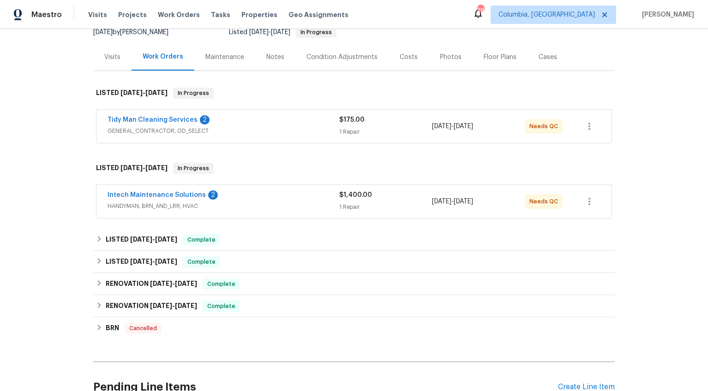
click at [287, 130] on span "GENERAL_CONTRACTOR, OD_SELECT" at bounding box center [224, 130] width 232 height 9
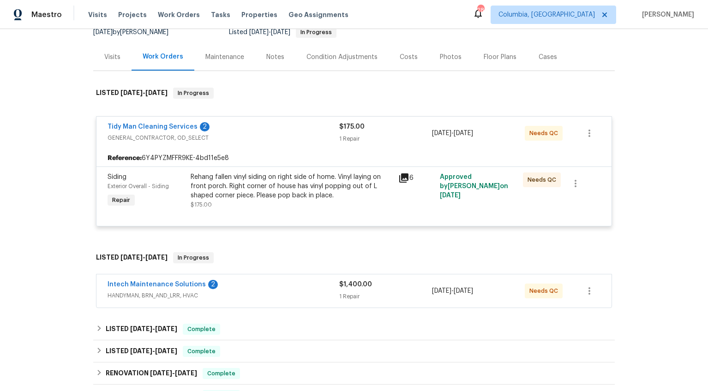
click at [287, 130] on div "Tidy Man Cleaning Services 2" at bounding box center [224, 127] width 232 height 11
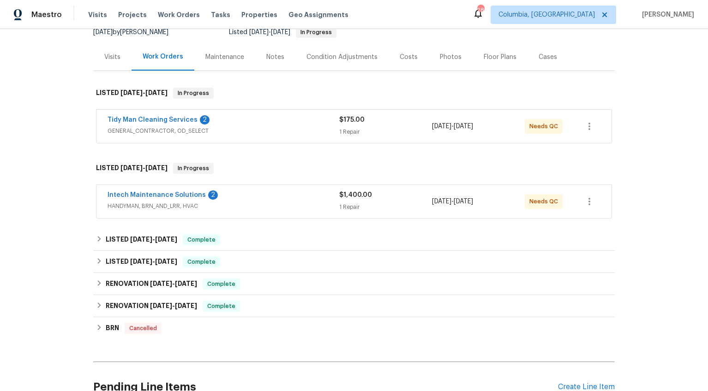
click at [263, 210] on span "HANDYMAN, BRN_AND_LRR, HVAC" at bounding box center [224, 206] width 232 height 9
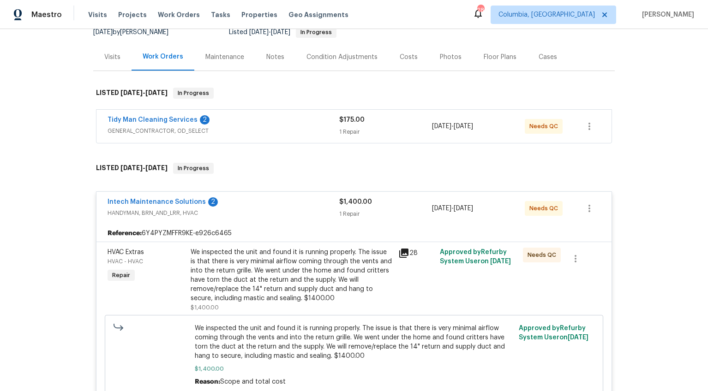
scroll to position [212, 0]
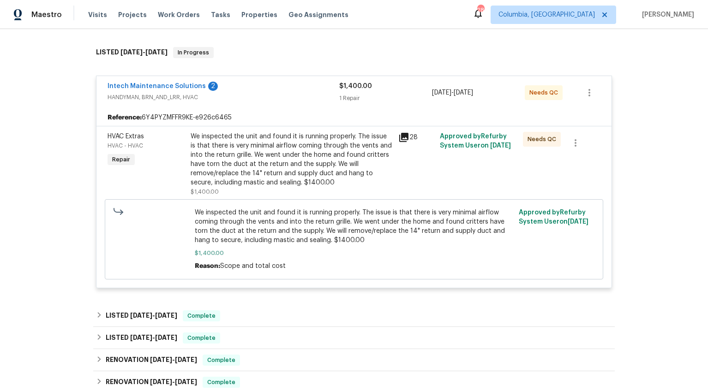
click at [274, 92] on div "Intech Maintenance Solutions 2" at bounding box center [224, 87] width 232 height 11
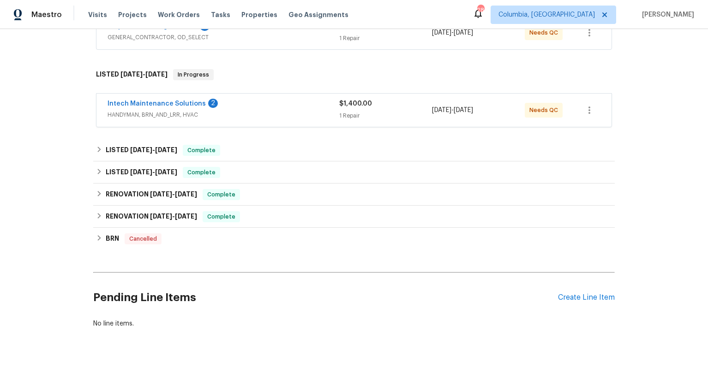
scroll to position [193, 0]
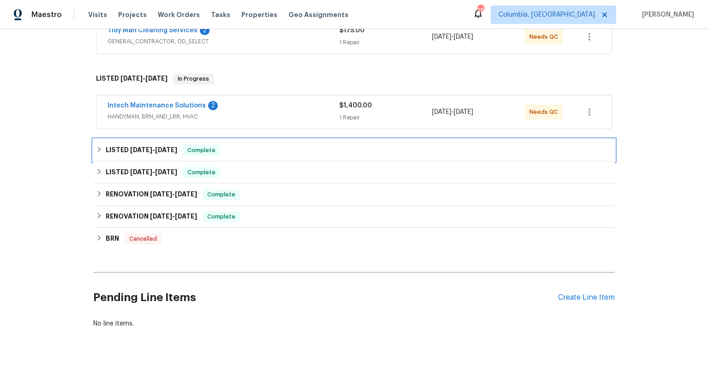
click at [159, 139] on div "LISTED 8/12/25 - 8/15/25 Complete" at bounding box center [354, 150] width 522 height 22
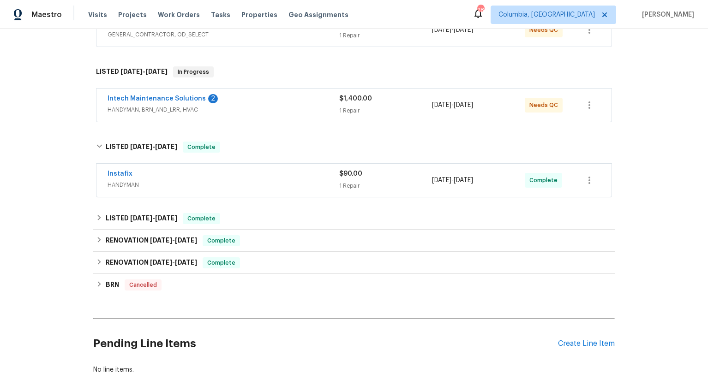
click at [165, 181] on span "HANDYMAN" at bounding box center [224, 185] width 232 height 9
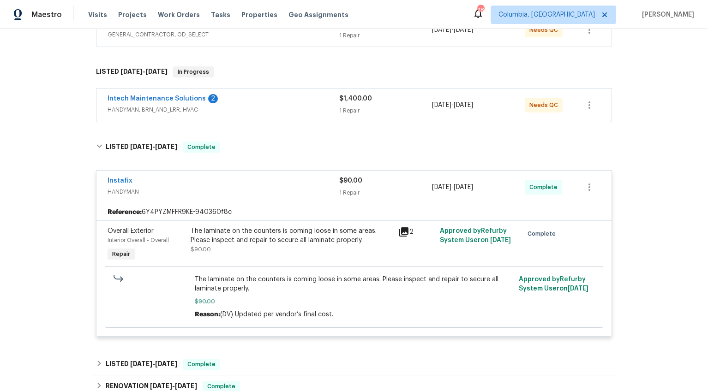
click at [163, 185] on div "Instafix" at bounding box center [224, 181] width 232 height 11
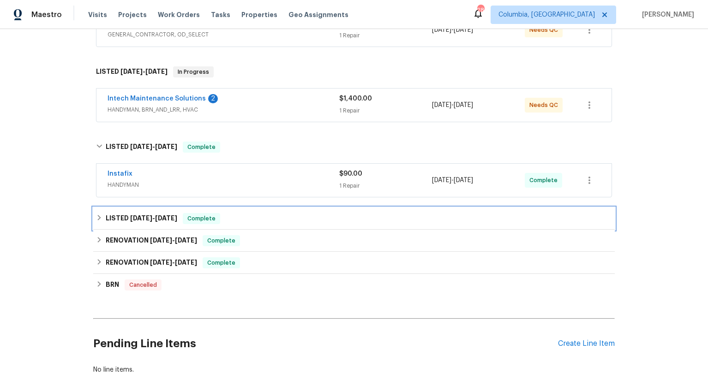
click at [136, 217] on span "3/8/25" at bounding box center [141, 218] width 22 height 6
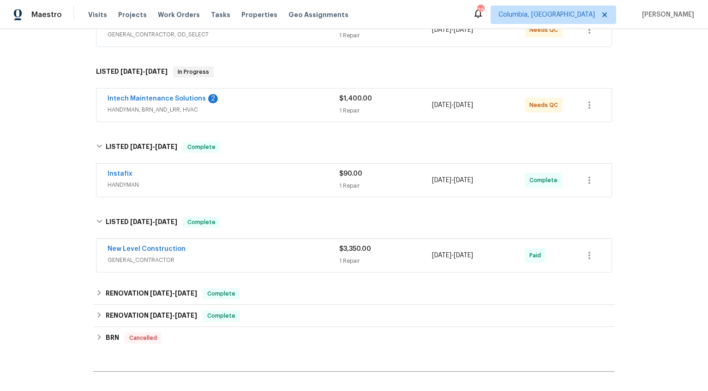
click at [263, 246] on div "New Level Construction" at bounding box center [224, 250] width 232 height 11
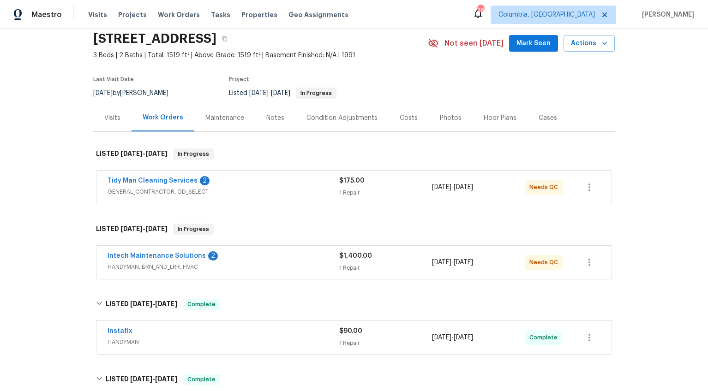
scroll to position [0, 0]
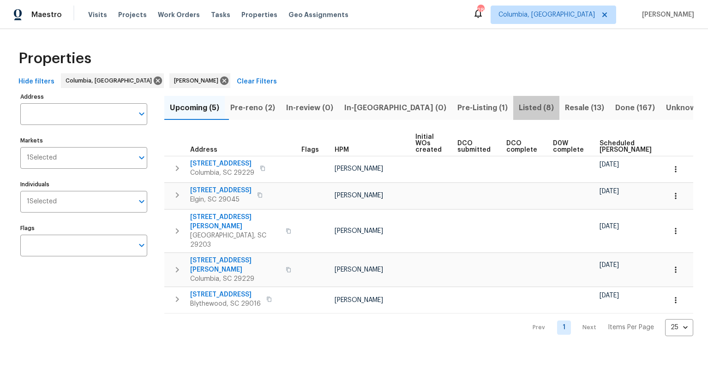
click at [519, 107] on span "Listed (8)" at bounding box center [536, 108] width 35 height 13
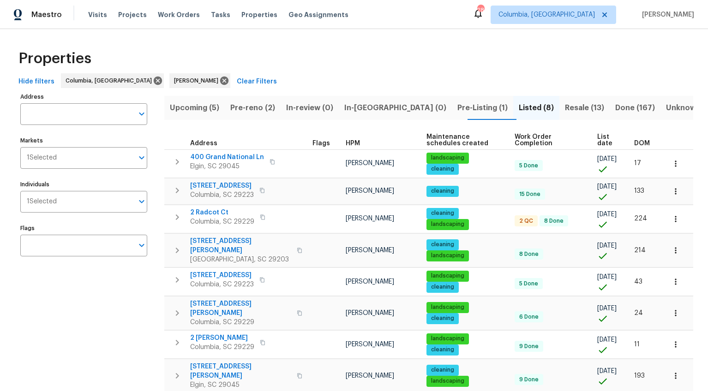
click at [642, 140] on span "DOM" at bounding box center [642, 143] width 16 height 6
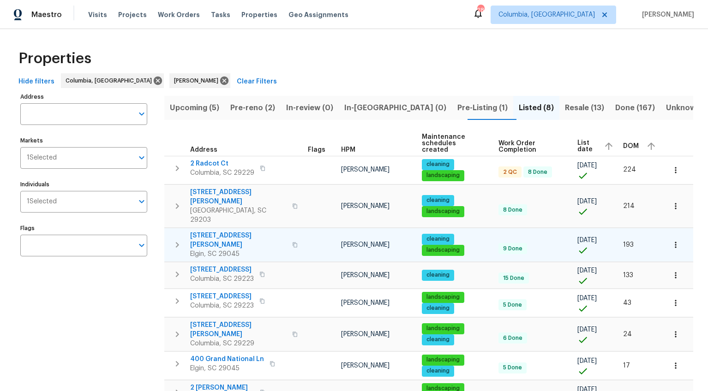
click at [221, 231] on span "1003 Watson Dr" at bounding box center [238, 240] width 96 height 18
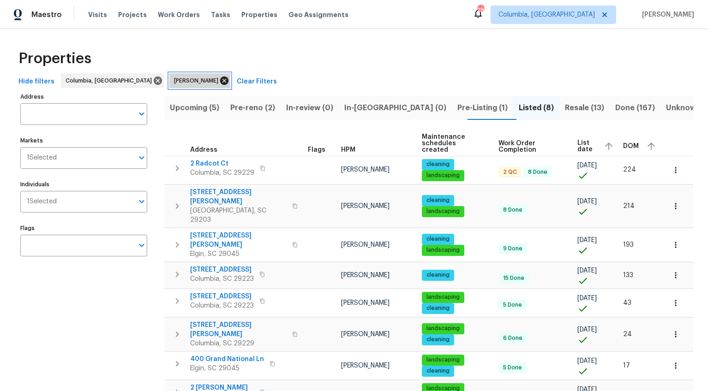
click at [219, 77] on icon at bounding box center [224, 81] width 10 height 10
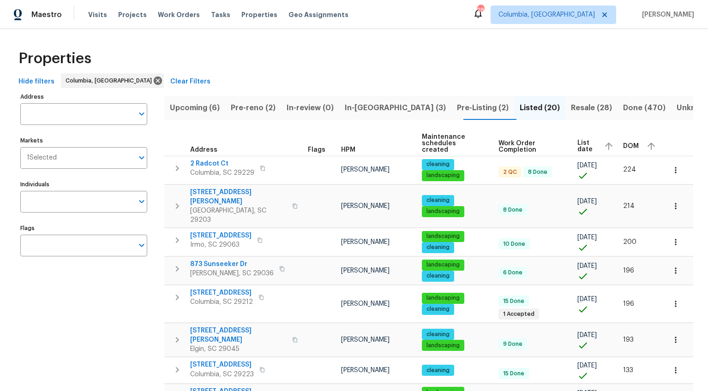
click at [630, 143] on span "DOM" at bounding box center [631, 146] width 16 height 6
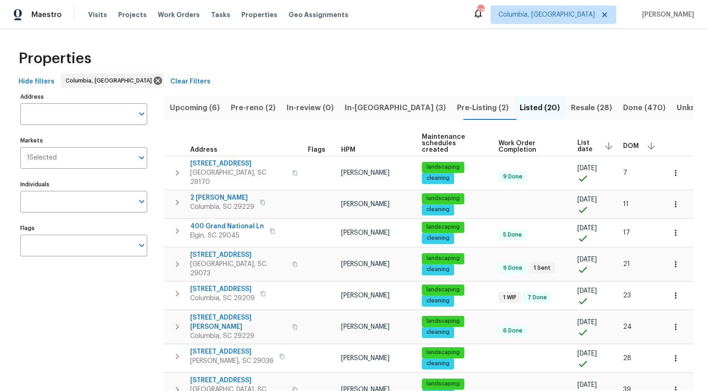
click at [630, 143] on span "DOM" at bounding box center [631, 146] width 16 height 6
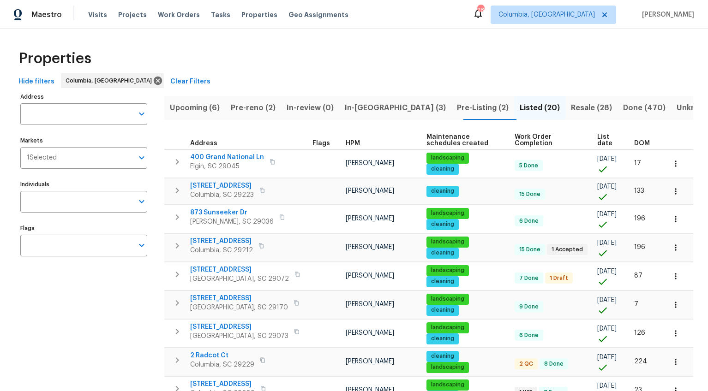
click at [642, 142] on span "DOM" at bounding box center [642, 143] width 16 height 6
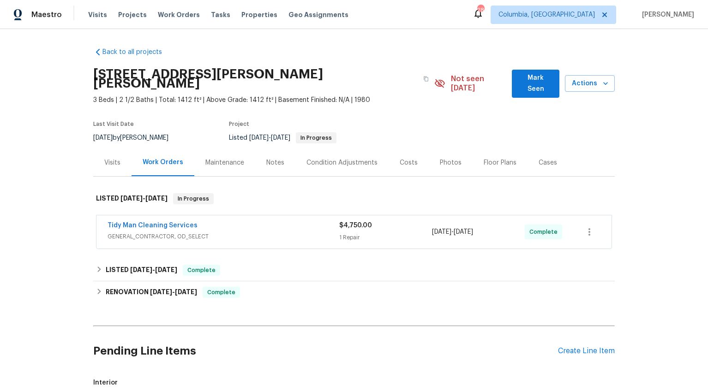
click at [226, 221] on div "Tidy Man Cleaning Services" at bounding box center [224, 226] width 232 height 11
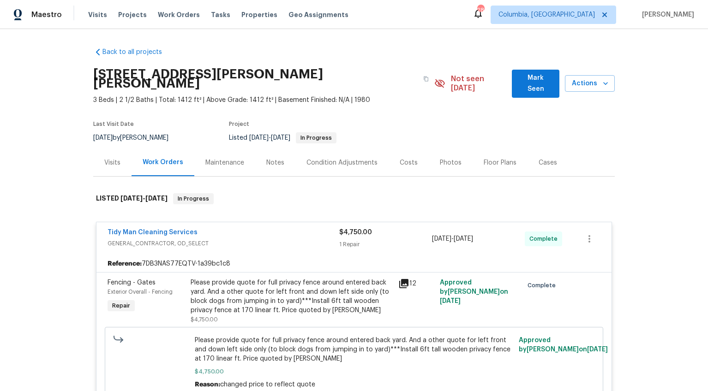
scroll to position [89, 0]
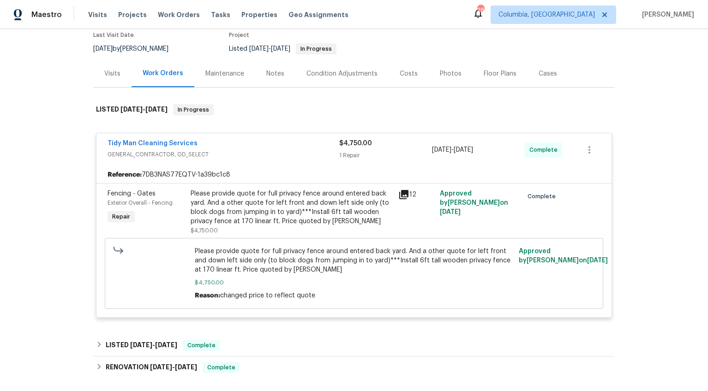
click at [247, 150] on span "GENERAL_CONTRACTOR, OD_SELECT" at bounding box center [224, 154] width 232 height 9
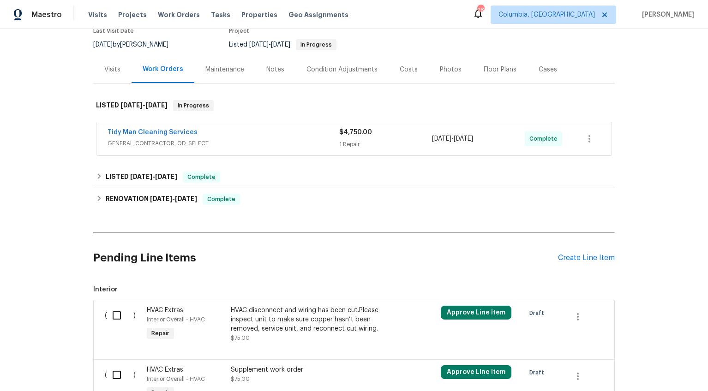
scroll to position [0, 0]
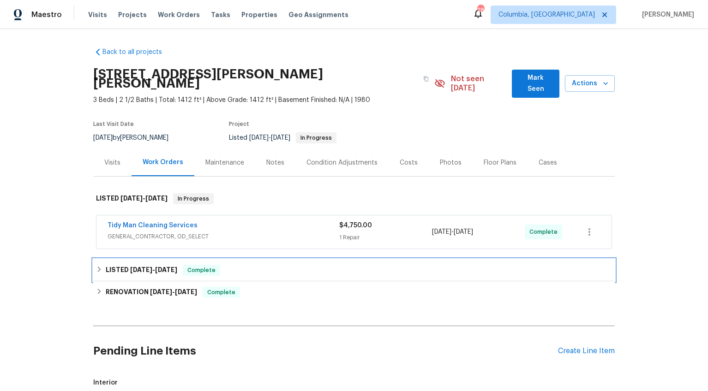
click at [151, 265] on h6 "LISTED [DATE] - [DATE]" at bounding box center [142, 270] width 72 height 11
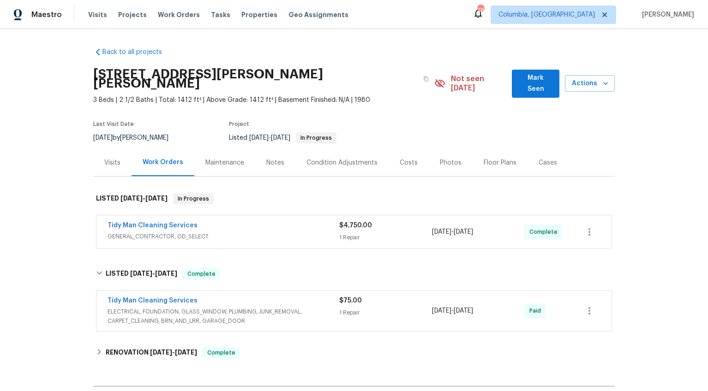
click at [327, 307] on span "ELECTRICAL, FOUNDATION, GLASS_WINDOW, PLUMBING, JUNK_REMOVAL, CARPET_CLEANING, …" at bounding box center [224, 316] width 232 height 18
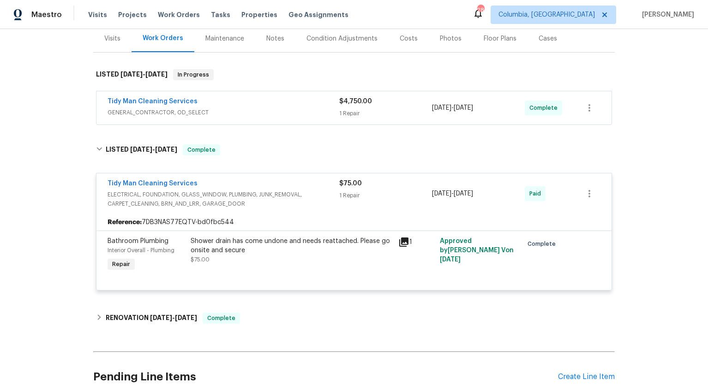
scroll to position [125, 0]
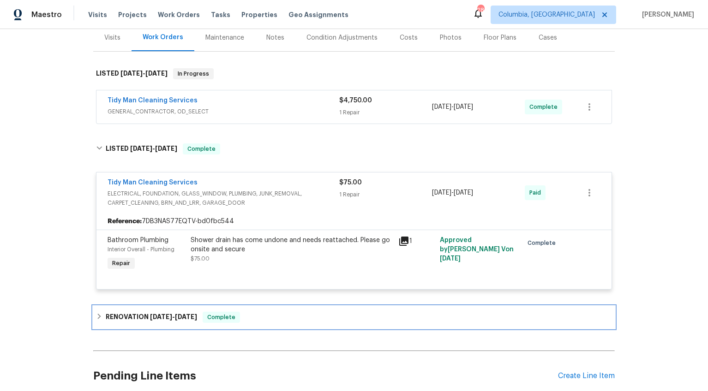
click at [117, 312] on h6 "RENOVATION [DATE] - [DATE]" at bounding box center [151, 317] width 91 height 11
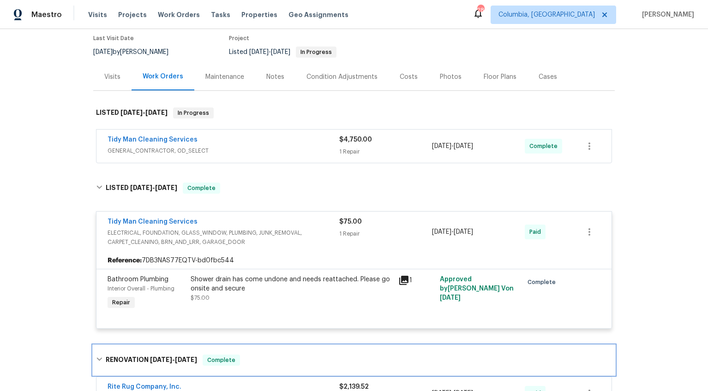
scroll to position [0, 0]
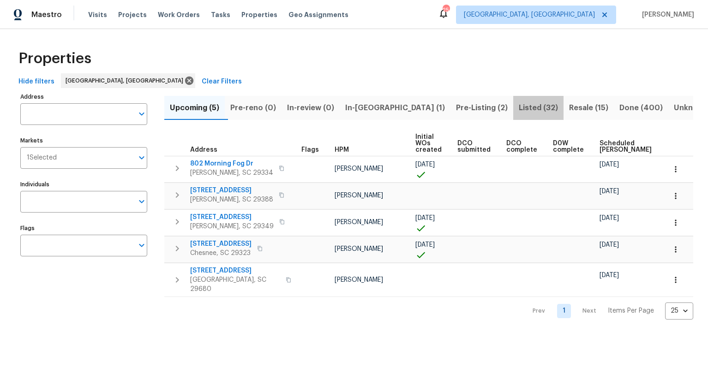
click at [519, 102] on span "Listed (32)" at bounding box center [538, 108] width 39 height 13
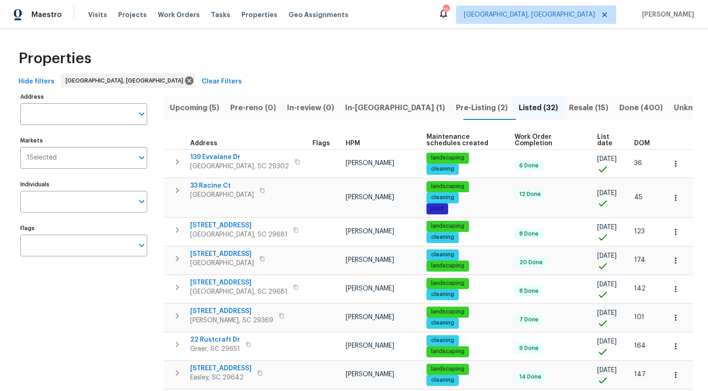
click at [642, 144] on span "DOM" at bounding box center [642, 143] width 16 height 6
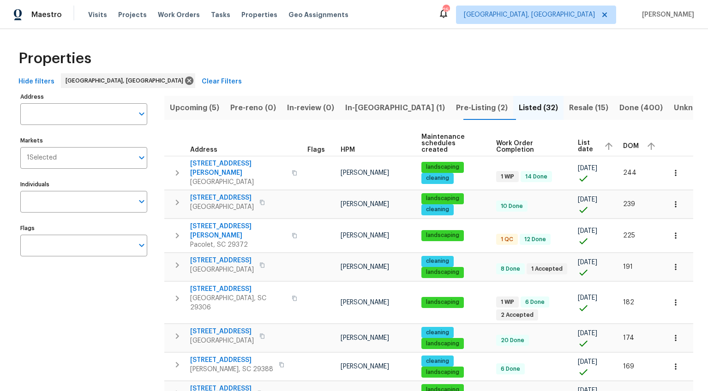
scroll to position [17, 0]
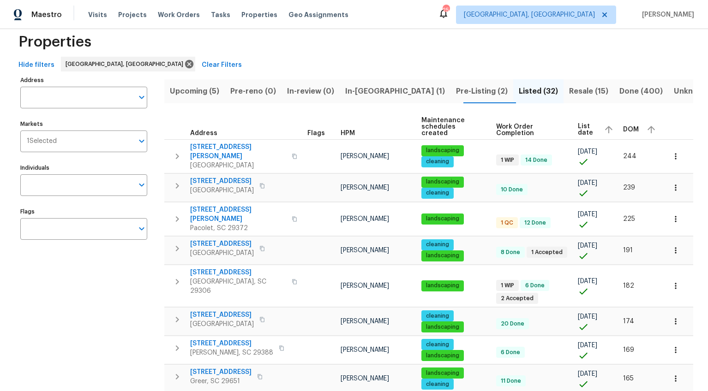
click at [456, 93] on span "Pre-Listing (2)" at bounding box center [482, 91] width 52 height 13
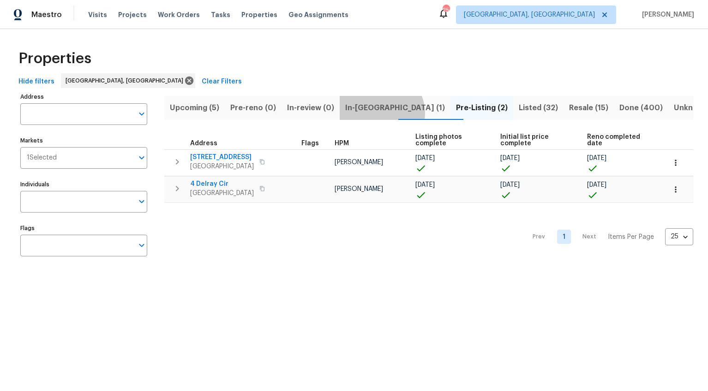
click at [388, 113] on span "In-[GEOGRAPHIC_DATA] (1)" at bounding box center [395, 108] width 100 height 13
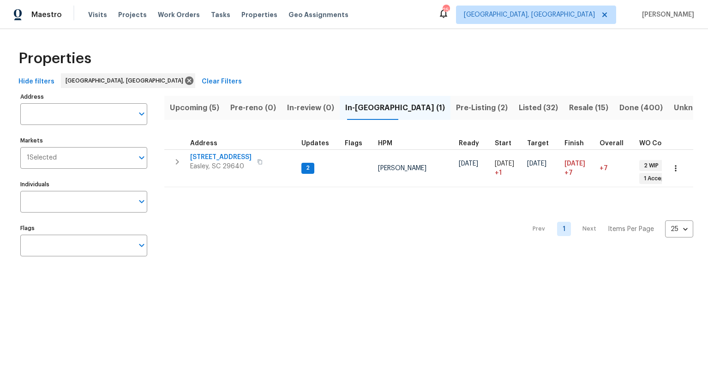
click at [213, 110] on span "Upcoming (5)" at bounding box center [194, 108] width 49 height 13
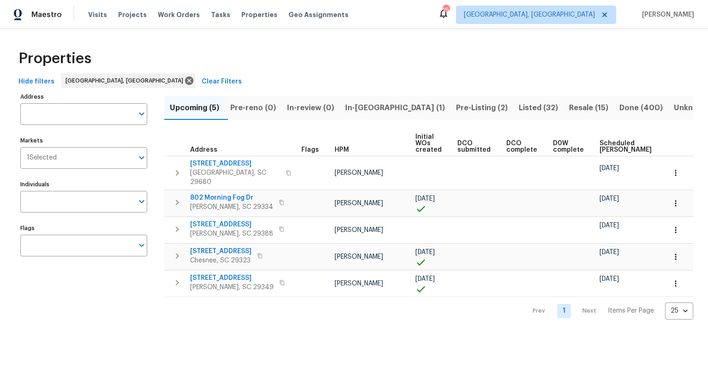
click at [668, 151] on span "Scheduled LCO" at bounding box center [685, 146] width 35 height 13
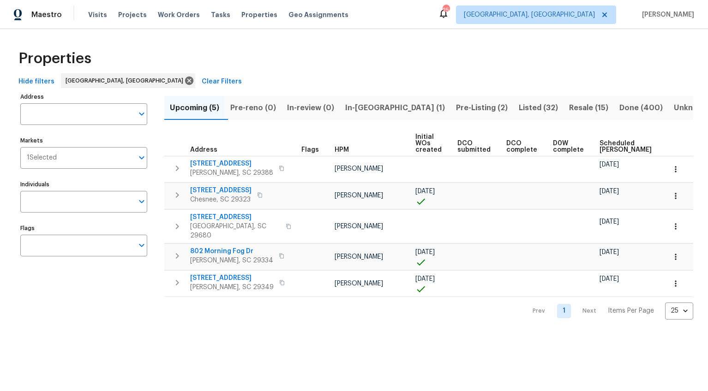
click at [604, 145] on span "Scheduled [PERSON_NAME]" at bounding box center [626, 146] width 52 height 13
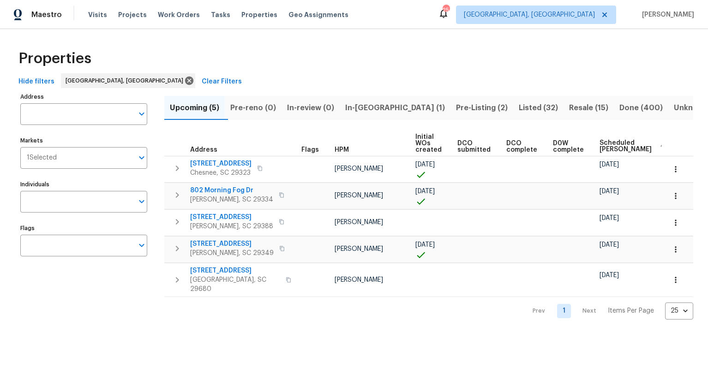
scroll to position [0, 77]
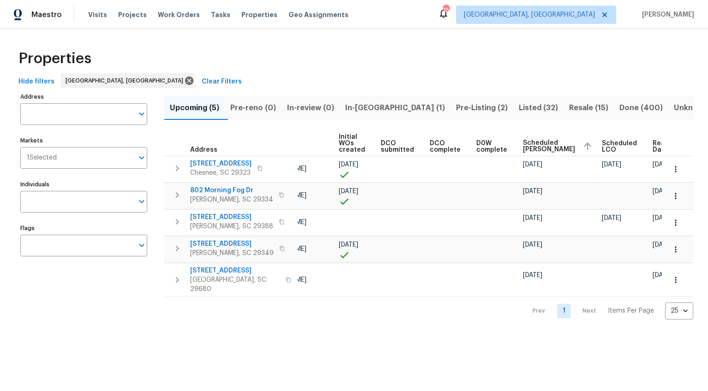
click at [653, 150] on span "Ready Date" at bounding box center [663, 146] width 20 height 13
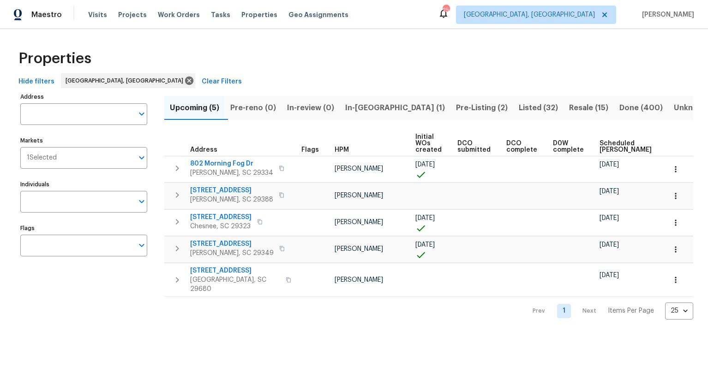
click at [376, 104] on span "In-reno (1)" at bounding box center [395, 108] width 100 height 13
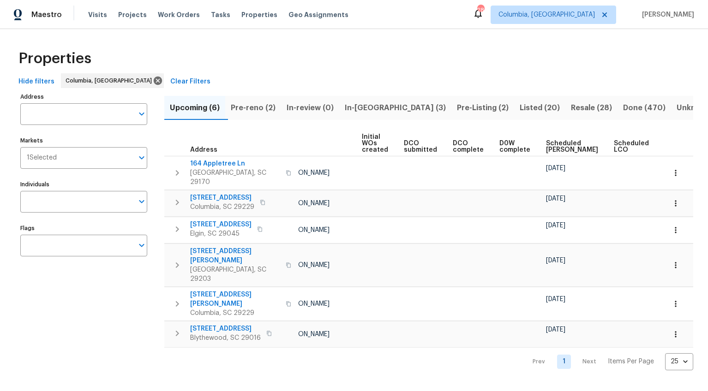
scroll to position [0, 66]
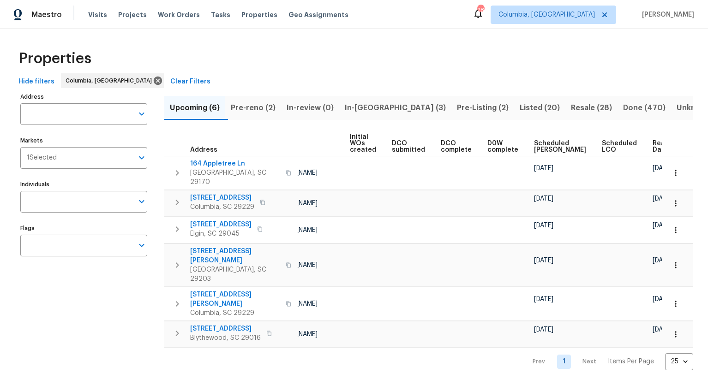
click at [653, 150] on span "Ready Date" at bounding box center [663, 146] width 20 height 13
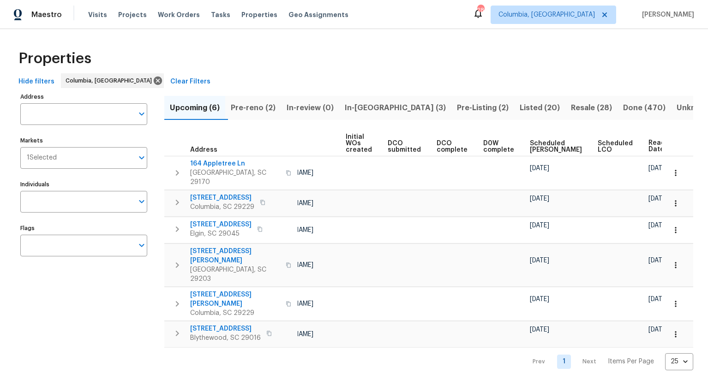
click at [276, 108] on span "Pre-reno (2)" at bounding box center [253, 108] width 45 height 13
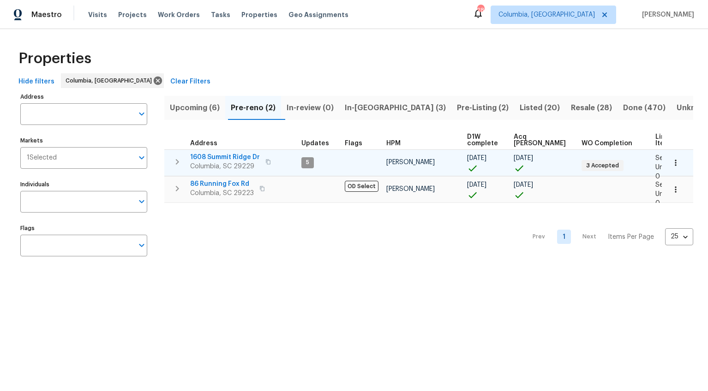
click at [247, 159] on span "1608 Summit Ridge Dr" at bounding box center [225, 157] width 70 height 9
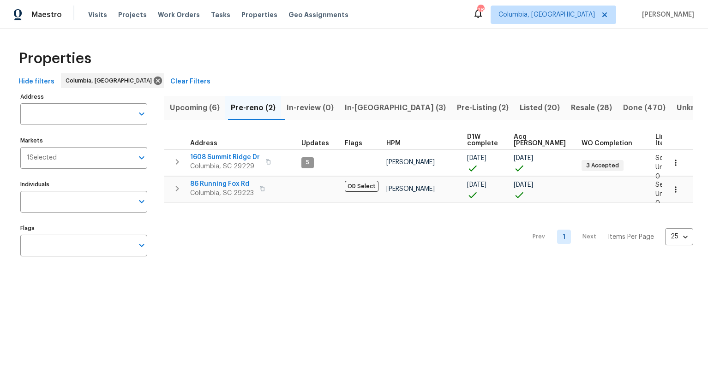
click at [357, 108] on span "In-reno (3)" at bounding box center [395, 108] width 101 height 13
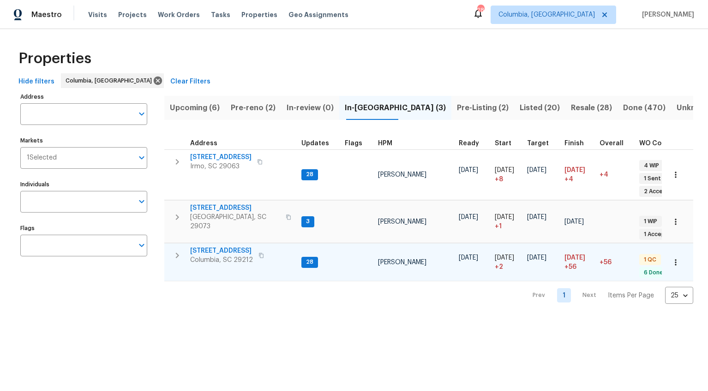
click at [238, 247] on span "217 Woodwinds Dr" at bounding box center [221, 251] width 63 height 9
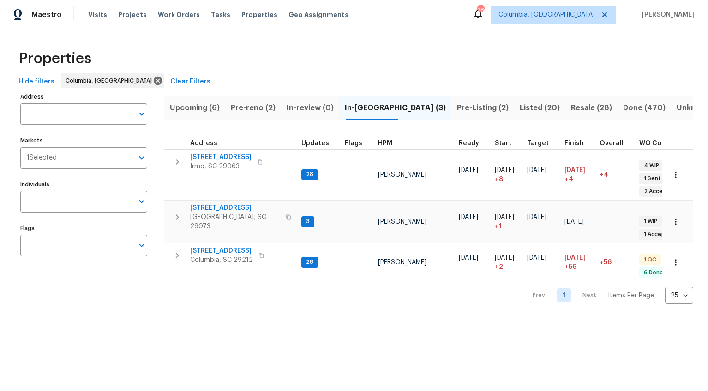
click at [457, 107] on span "Pre-Listing (2)" at bounding box center [483, 108] width 52 height 13
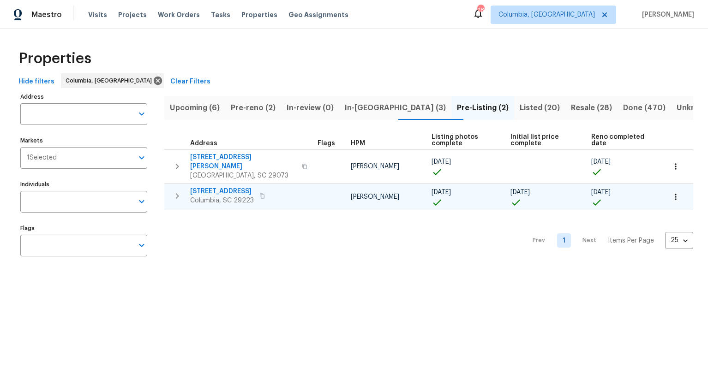
click at [245, 187] on span "105 Beaver Dam Rd" at bounding box center [222, 191] width 64 height 9
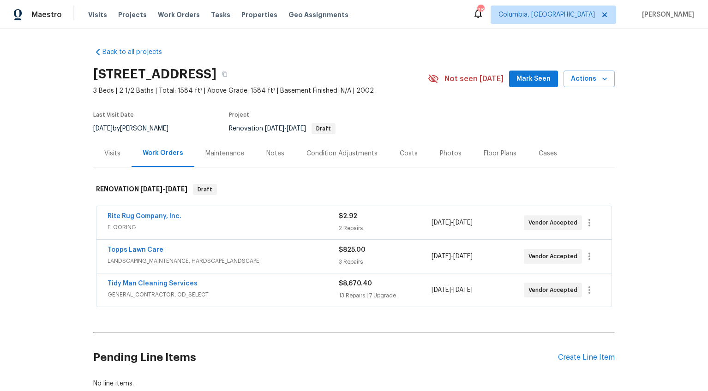
click at [112, 153] on div "Visits" at bounding box center [112, 153] width 16 height 9
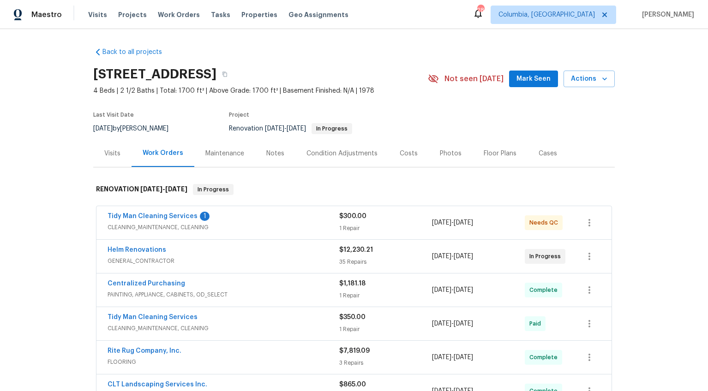
click at [266, 152] on div "Notes" at bounding box center [275, 153] width 18 height 9
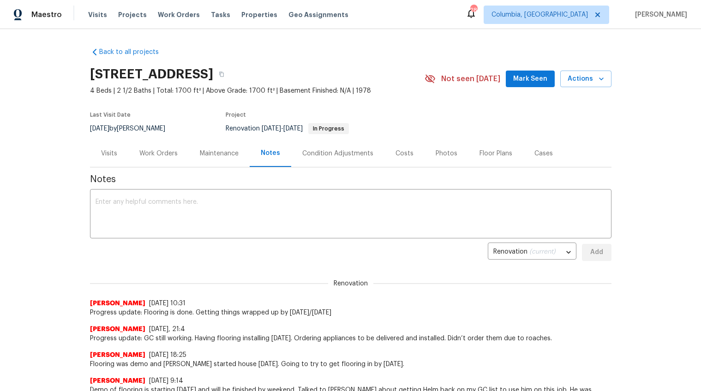
click at [170, 156] on div "Work Orders" at bounding box center [158, 153] width 38 height 9
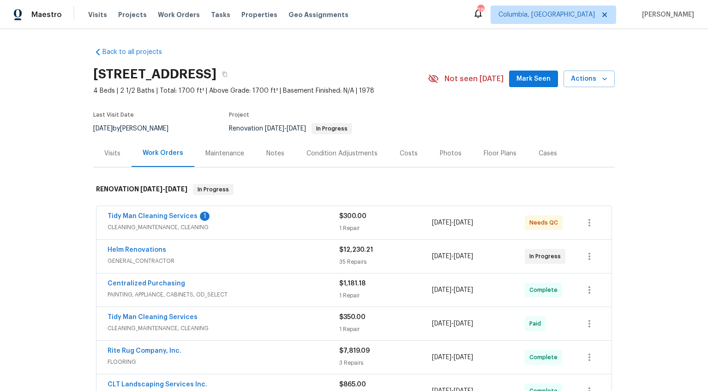
click at [271, 213] on div "Tidy Man Cleaning Services 1" at bounding box center [224, 217] width 232 height 11
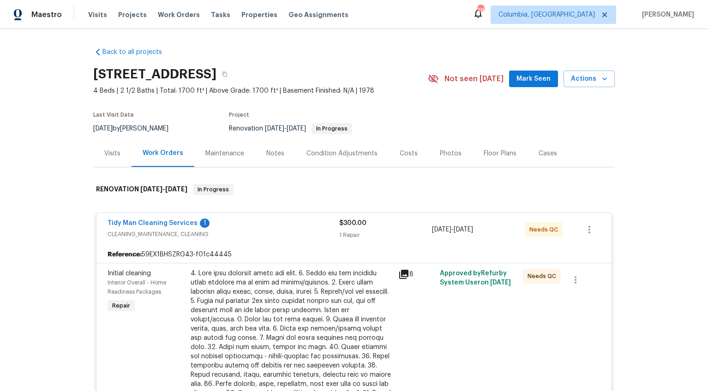
click at [271, 237] on span "CLEANING_MAINTENANCE, CLEANING" at bounding box center [224, 234] width 232 height 9
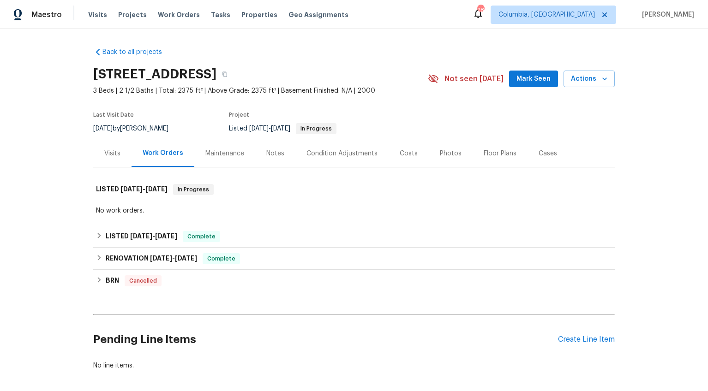
click at [120, 153] on div "Visits" at bounding box center [112, 153] width 38 height 27
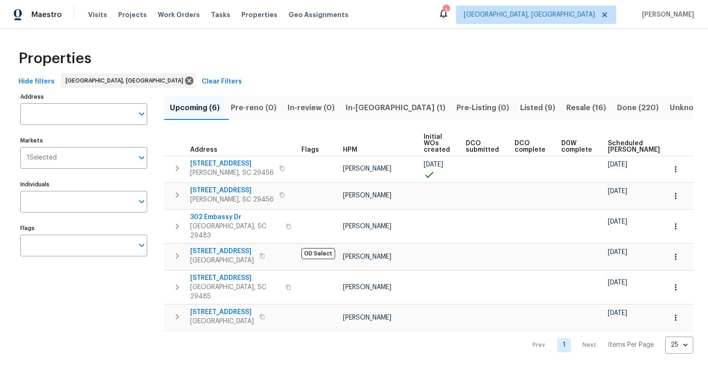
scroll to position [0, 75]
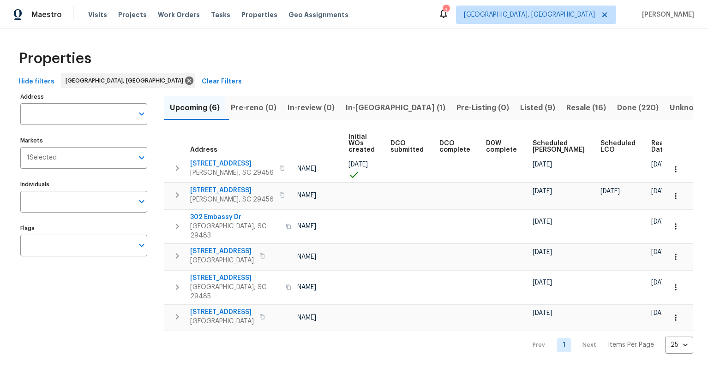
click at [651, 146] on span "Ready Date" at bounding box center [661, 146] width 20 height 13
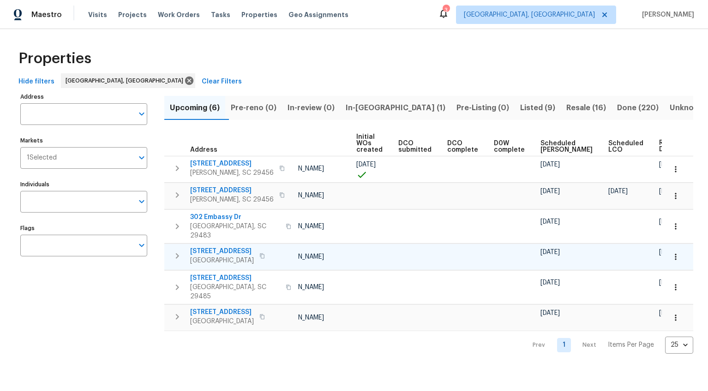
scroll to position [0, 71]
click at [656, 145] on span "Ready Date" at bounding box center [666, 146] width 20 height 13
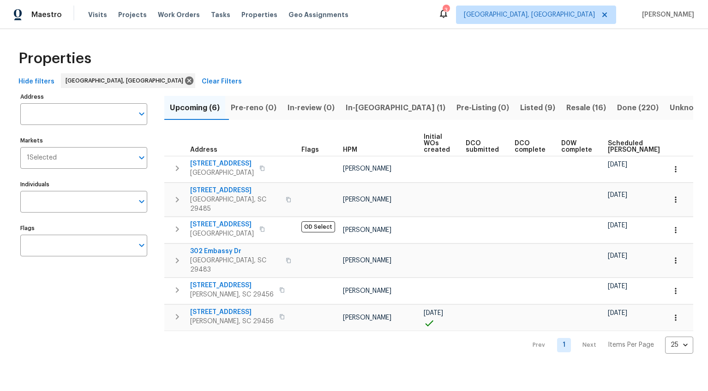
scroll to position [0, 85]
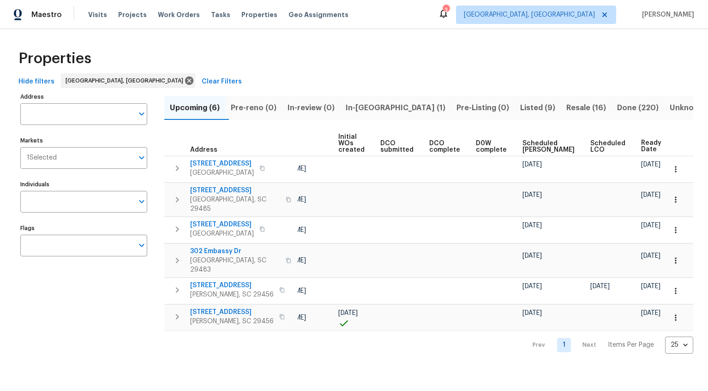
click at [641, 140] on span "Ready Date" at bounding box center [651, 146] width 20 height 13
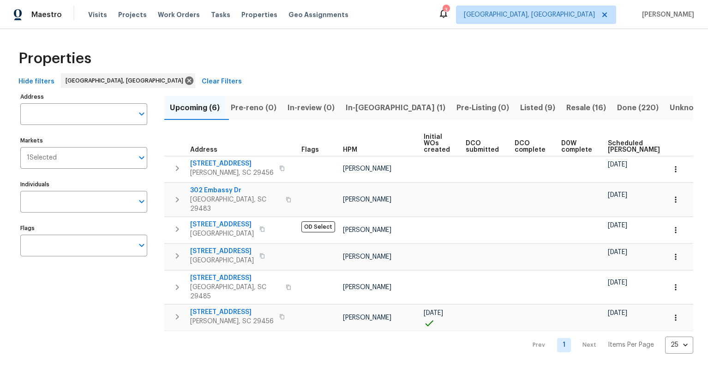
scroll to position [0, 64]
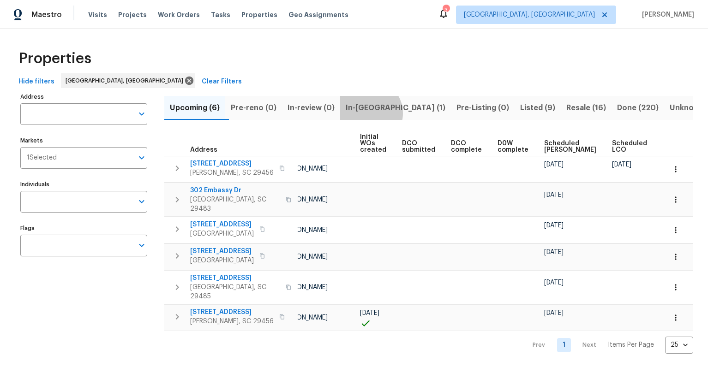
click at [377, 113] on span "In-reno (1)" at bounding box center [396, 108] width 100 height 13
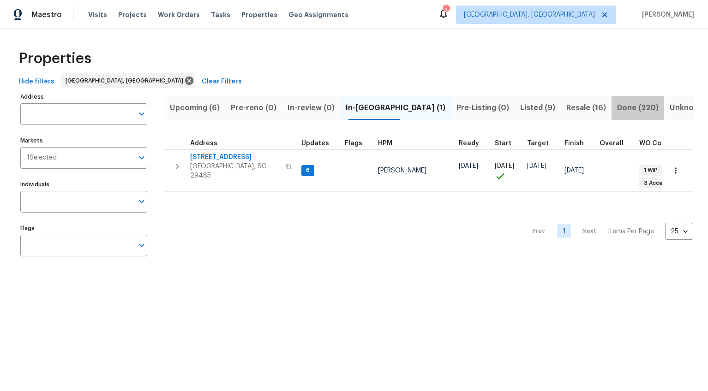
click at [617, 104] on span "Done (220)" at bounding box center [638, 108] width 42 height 13
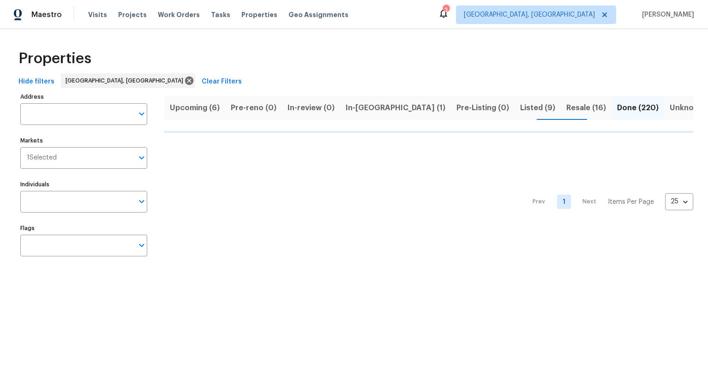
click at [520, 110] on span "Listed (9)" at bounding box center [537, 108] width 35 height 13
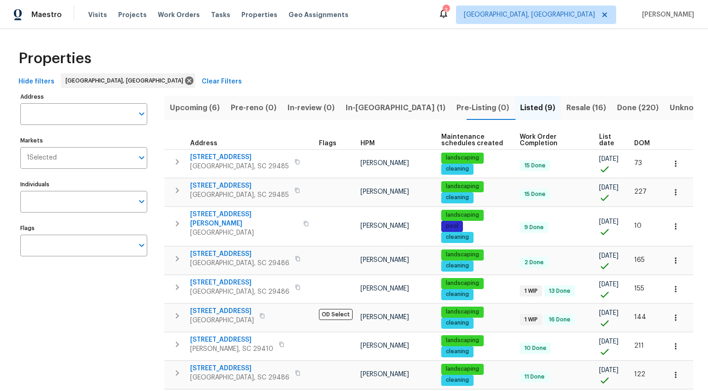
click at [641, 144] on span "DOM" at bounding box center [642, 143] width 16 height 6
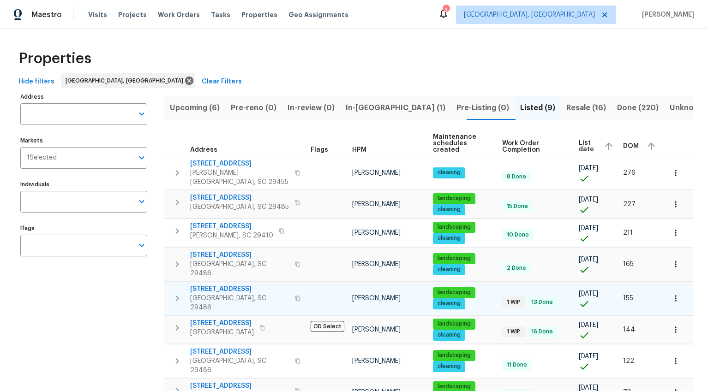
click at [252, 285] on span "253 Palmetto Walk Dr" at bounding box center [239, 289] width 99 height 9
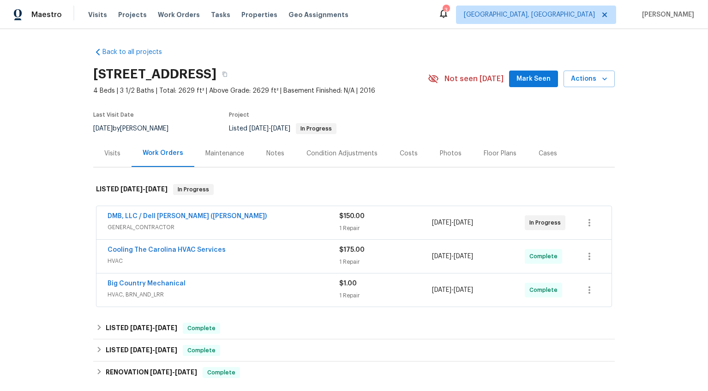
click at [235, 225] on span "GENERAL_CONTRACTOR" at bounding box center [224, 227] width 232 height 9
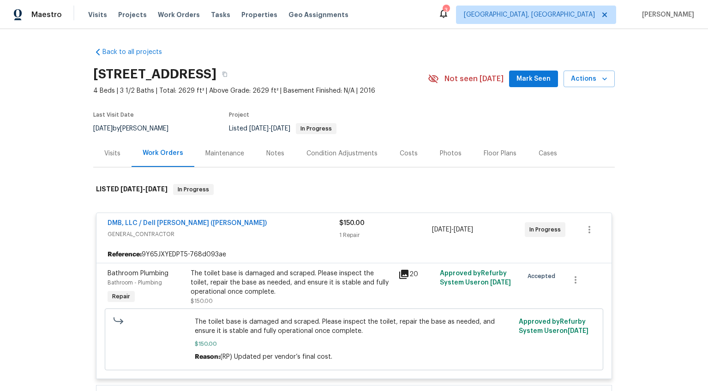
click at [404, 274] on icon at bounding box center [403, 274] width 9 height 9
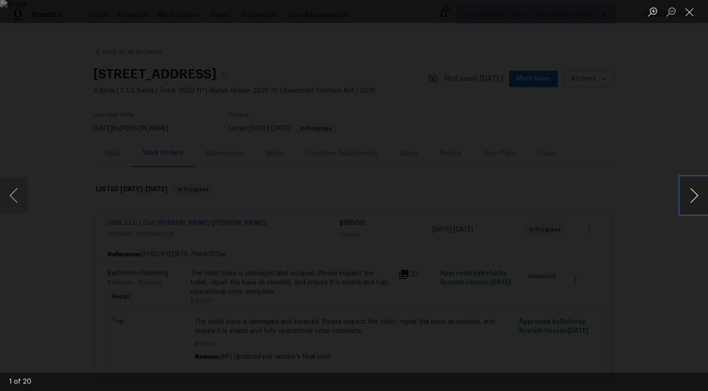
click at [695, 195] on button "Next image" at bounding box center [694, 195] width 28 height 37
click at [644, 274] on div "Lightbox" at bounding box center [354, 195] width 708 height 391
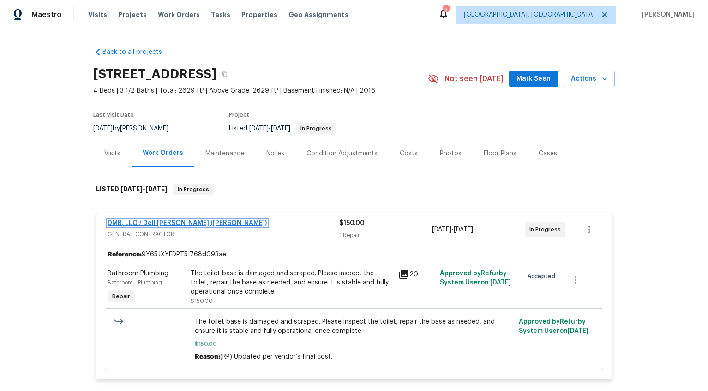
click at [117, 223] on link "DMB, LLC / Dell [PERSON_NAME] ([PERSON_NAME])" at bounding box center [187, 223] width 159 height 6
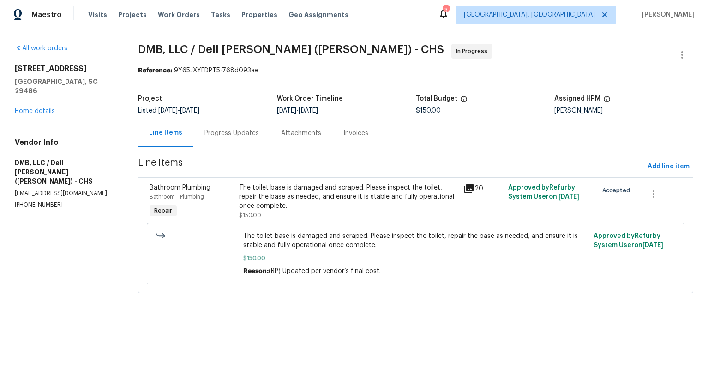
click at [236, 144] on div "Progress Updates" at bounding box center [231, 133] width 77 height 27
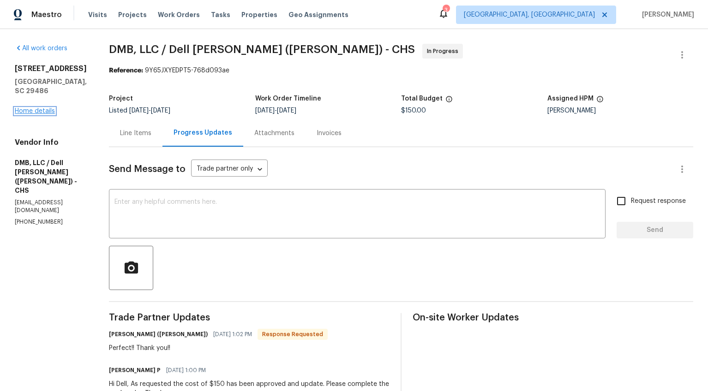
click at [40, 114] on link "Home details" at bounding box center [35, 111] width 40 height 6
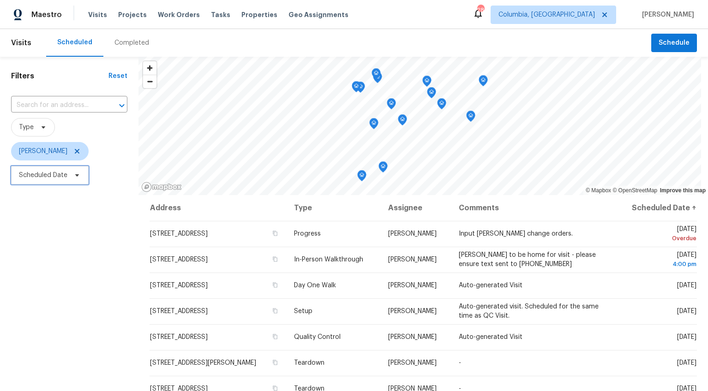
click at [73, 176] on icon at bounding box center [76, 175] width 7 height 7
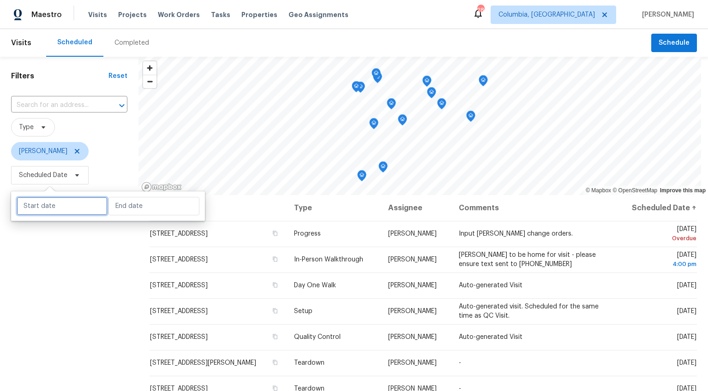
click at [68, 208] on input "text" at bounding box center [62, 206] width 91 height 18
select select "7"
select select "2025"
select select "8"
select select "2025"
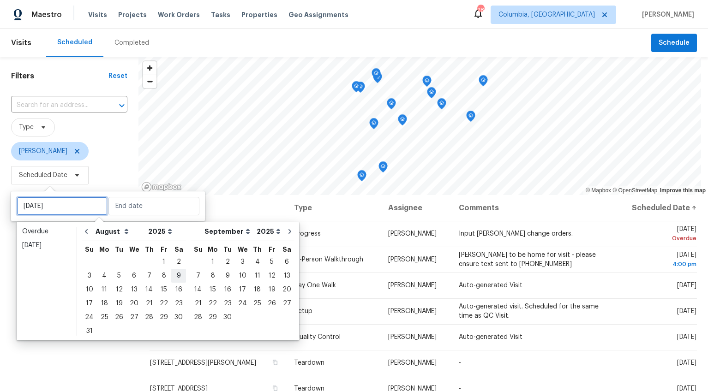
type input "[DATE]"
click at [208, 263] on div "1" at bounding box center [212, 262] width 15 height 13
type input "[DATE]"
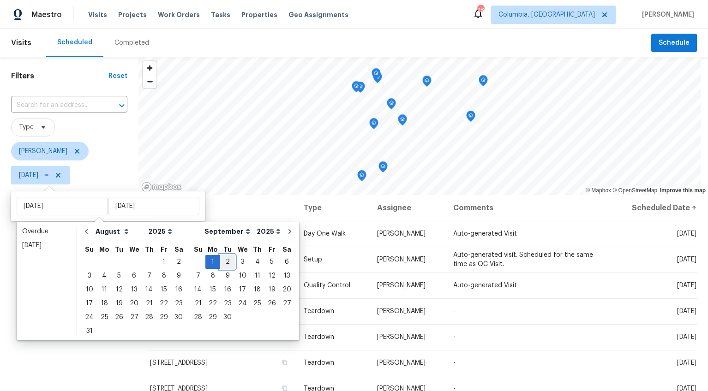
click at [220, 262] on div "2" at bounding box center [227, 262] width 15 height 13
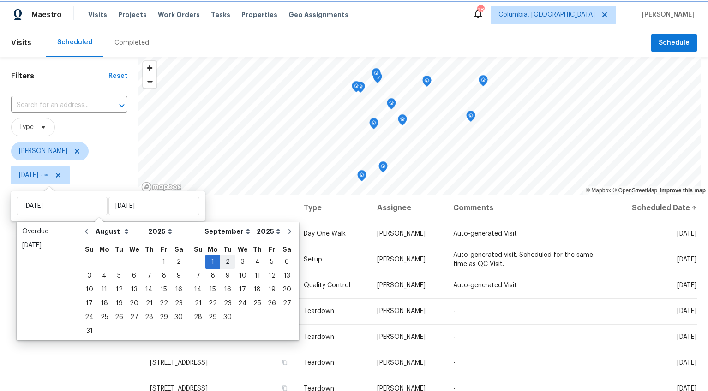
type input "[DATE]"
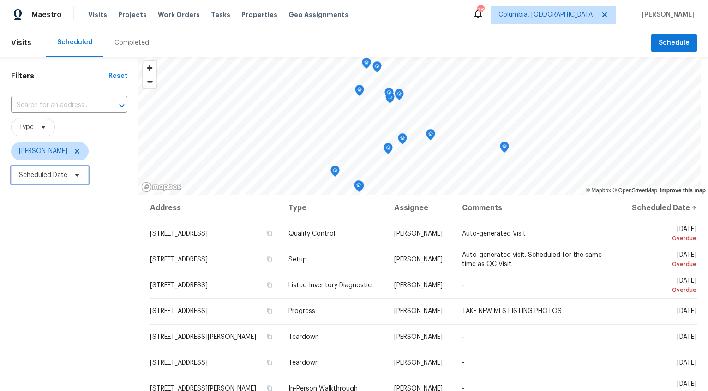
click at [56, 175] on span "Scheduled Date" at bounding box center [43, 175] width 48 height 9
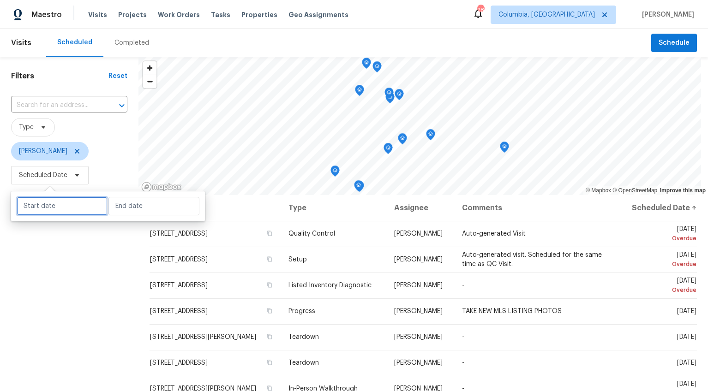
click at [51, 202] on input "text" at bounding box center [62, 206] width 91 height 18
select select "7"
select select "2025"
select select "8"
select select "2025"
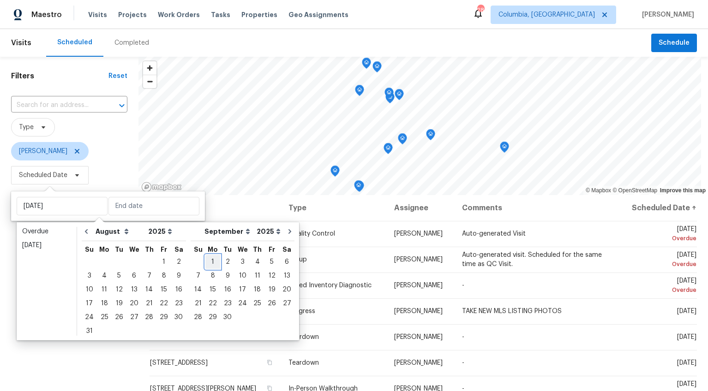
click at [209, 261] on div "1" at bounding box center [212, 262] width 15 height 13
type input "[DATE]"
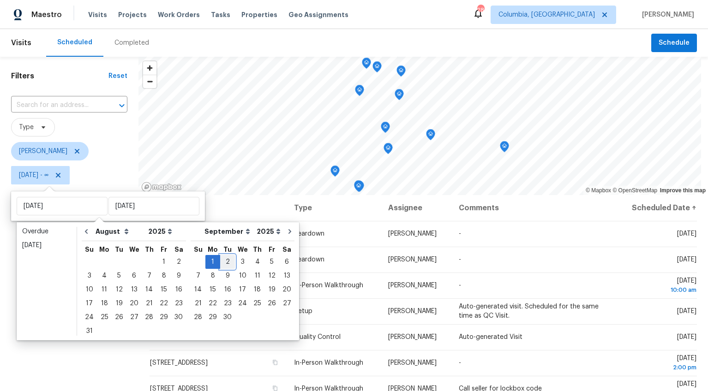
click at [220, 260] on div "2" at bounding box center [227, 262] width 15 height 13
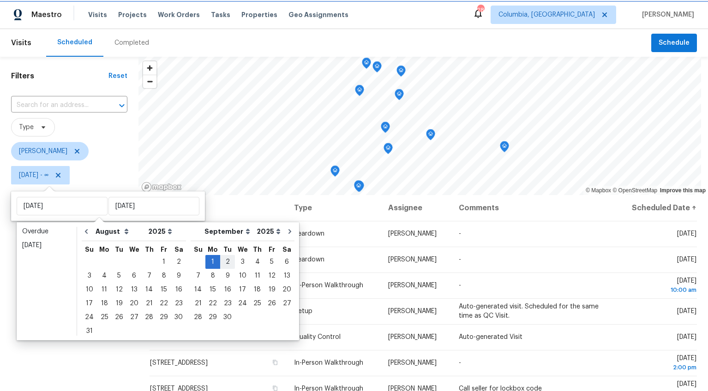
type input "[DATE]"
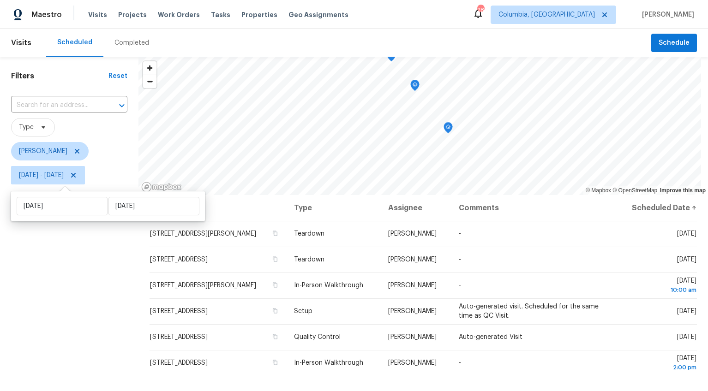
click at [94, 323] on div "Filters Reset ​ Type Kati Dunn Mon, Sep 01 - Tue, Sep 02" at bounding box center [69, 282] width 138 height 451
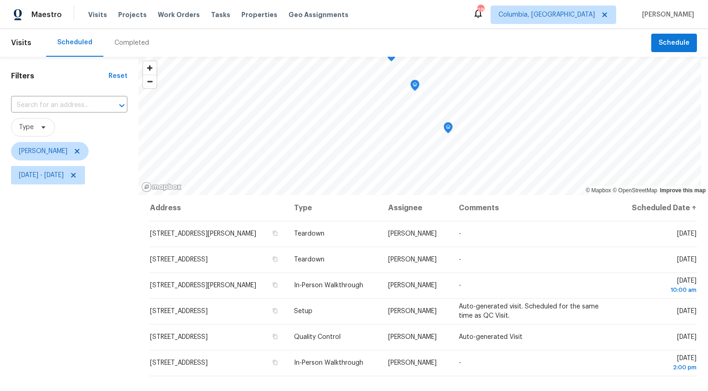
scroll to position [0, 0]
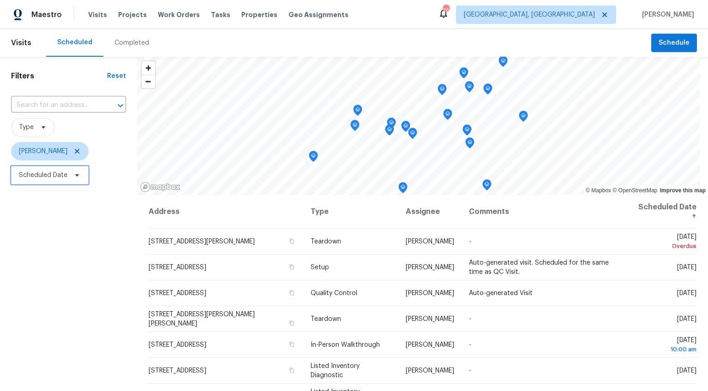
click at [62, 174] on span "Scheduled Date" at bounding box center [43, 175] width 48 height 9
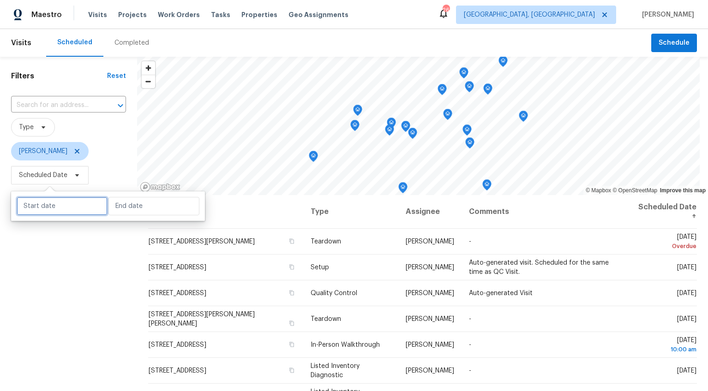
select select "7"
select select "2025"
select select "8"
select select "2025"
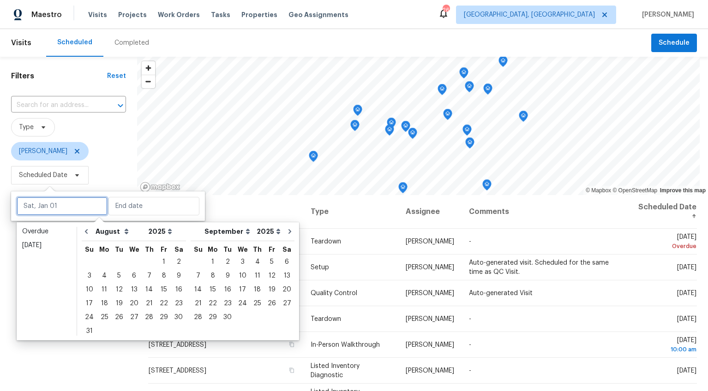
click at [64, 204] on input "text" at bounding box center [62, 206] width 91 height 18
type input "[DATE]"
click at [209, 264] on div "1" at bounding box center [212, 262] width 15 height 13
type input "[DATE]"
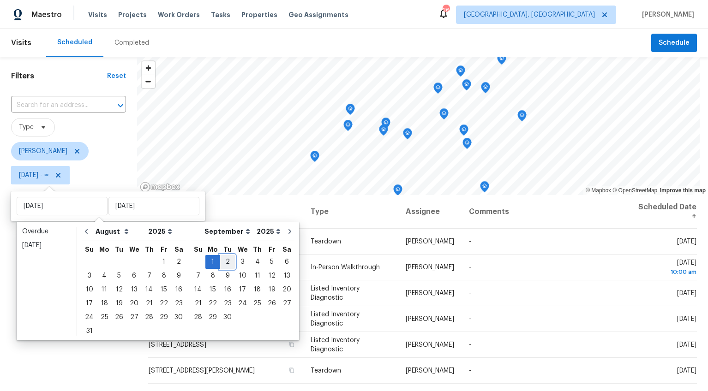
click at [220, 263] on div "2" at bounding box center [227, 262] width 15 height 13
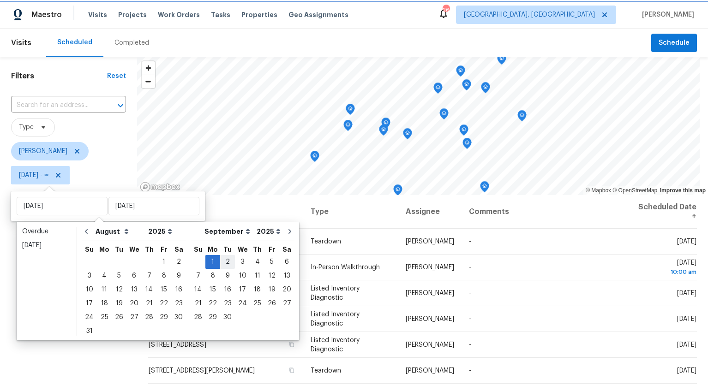
type input "[DATE]"
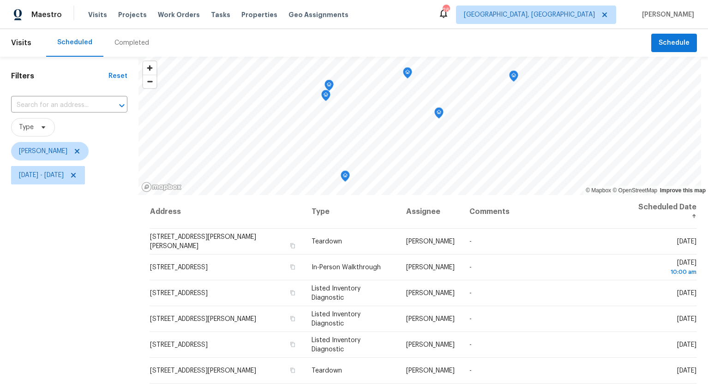
click at [66, 290] on div "Filters Reset ​ Type [PERSON_NAME] [DATE] - [DATE]" at bounding box center [69, 282] width 138 height 451
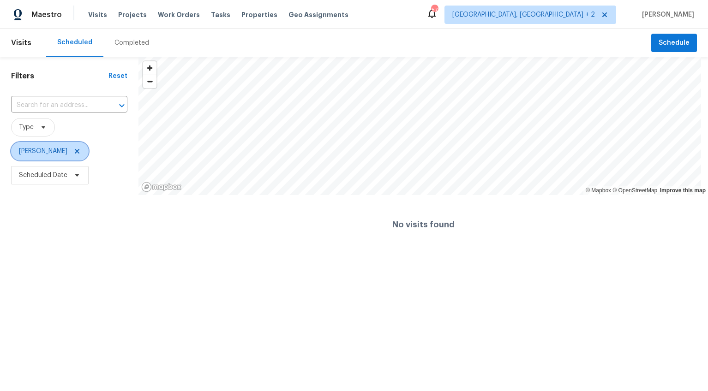
click at [73, 153] on icon at bounding box center [76, 151] width 7 height 7
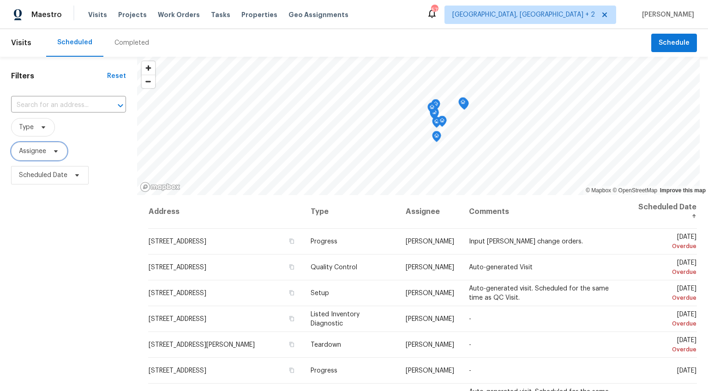
scroll to position [43, 0]
